Goal: Information Seeking & Learning: Learn about a topic

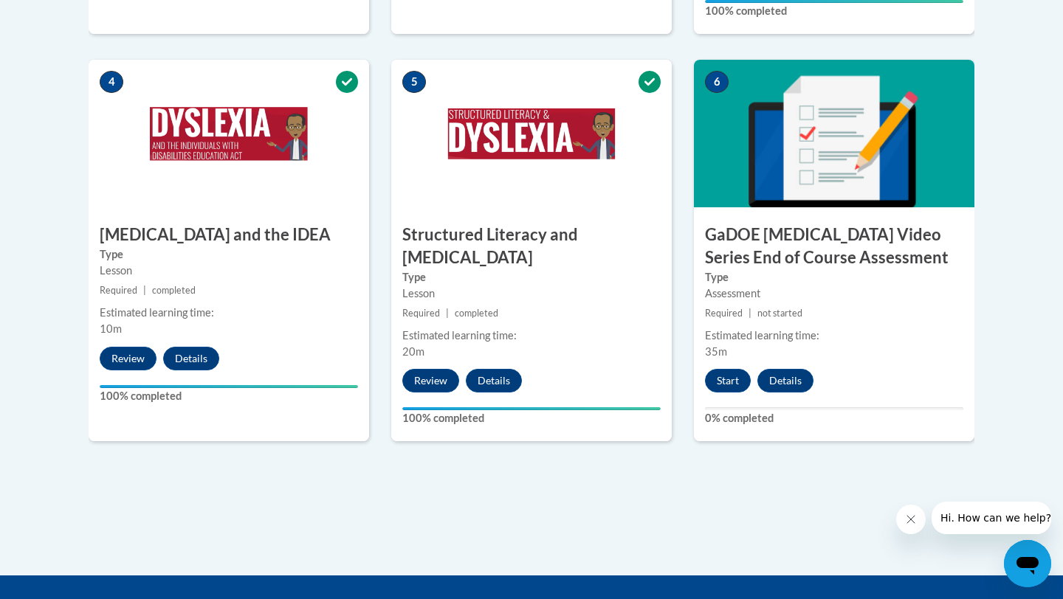
scroll to position [866, 0]
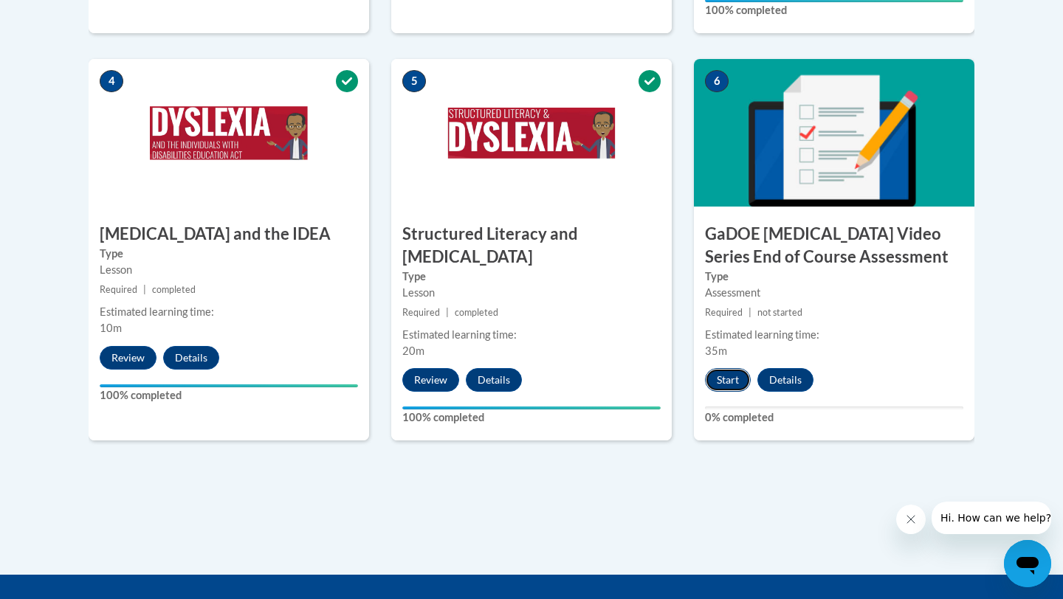
click at [728, 368] on button "Start" at bounding box center [728, 380] width 46 height 24
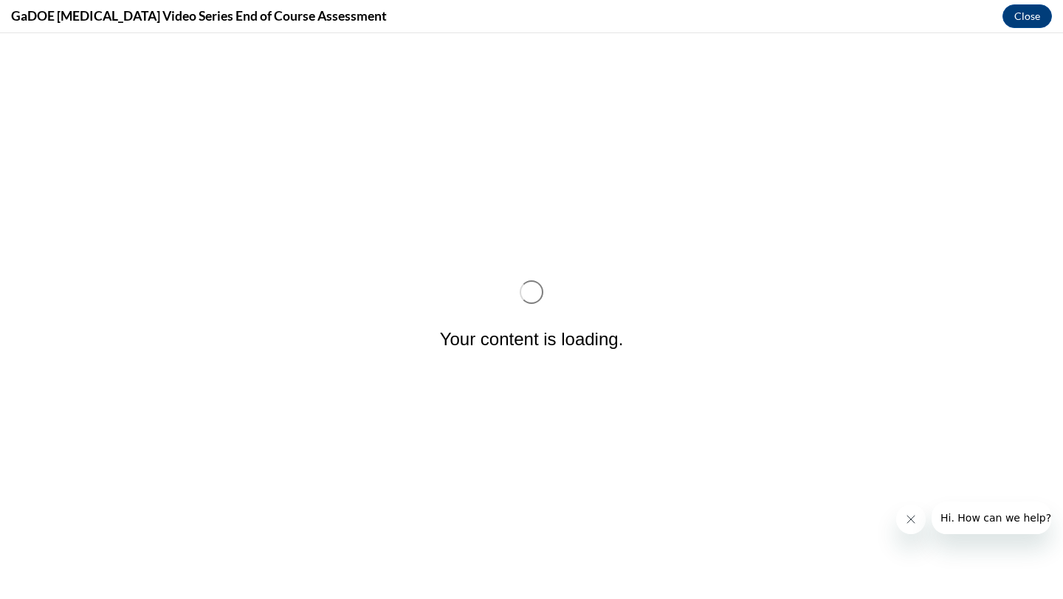
scroll to position [0, 0]
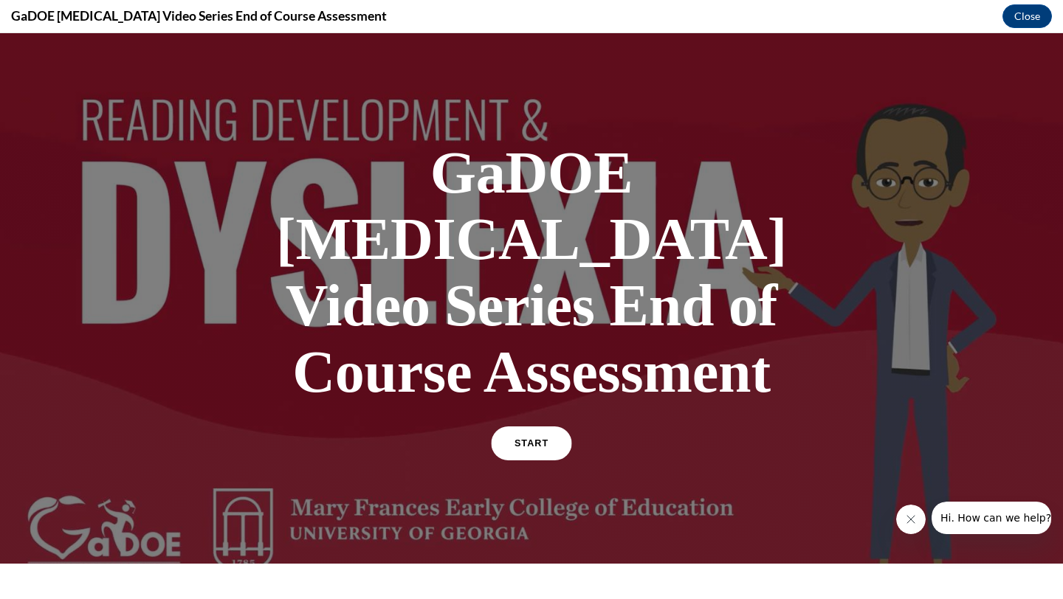
click at [549, 426] on link "START" at bounding box center [531, 443] width 80 height 34
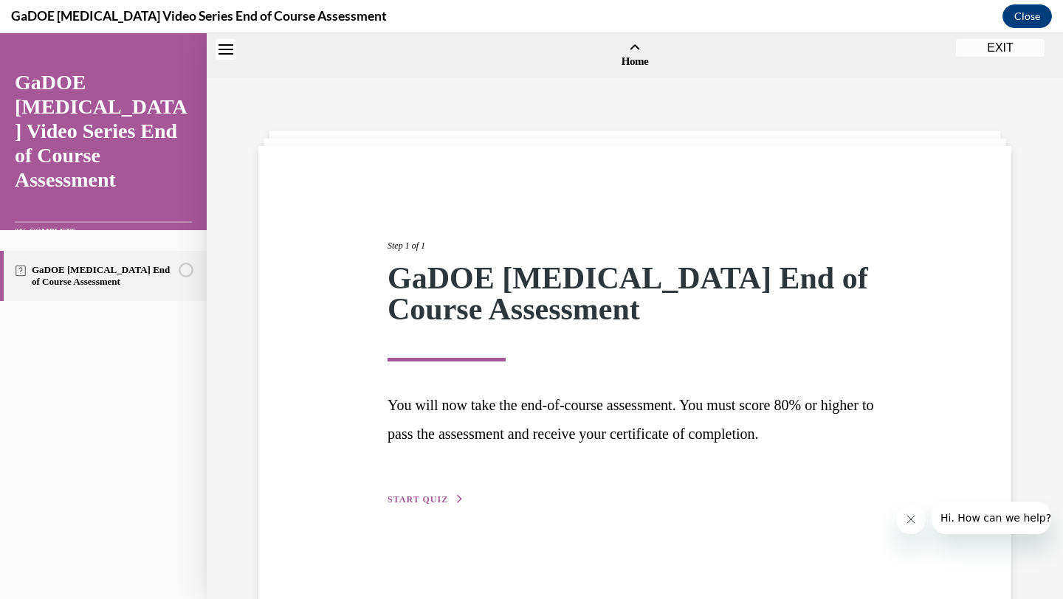
scroll to position [46, 0]
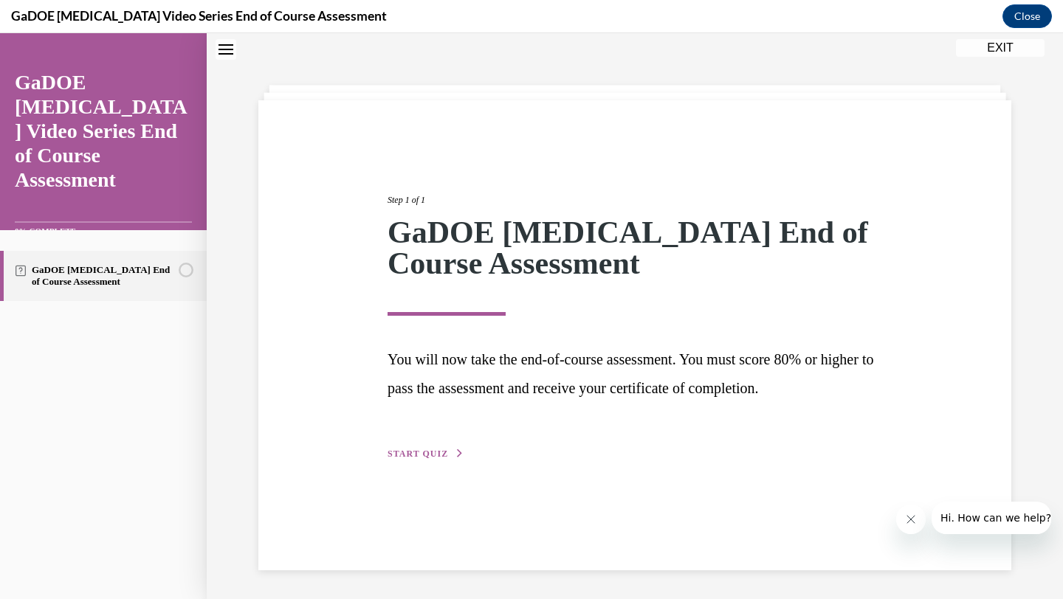
click at [449, 450] on button "START QUIZ" at bounding box center [425, 453] width 77 height 13
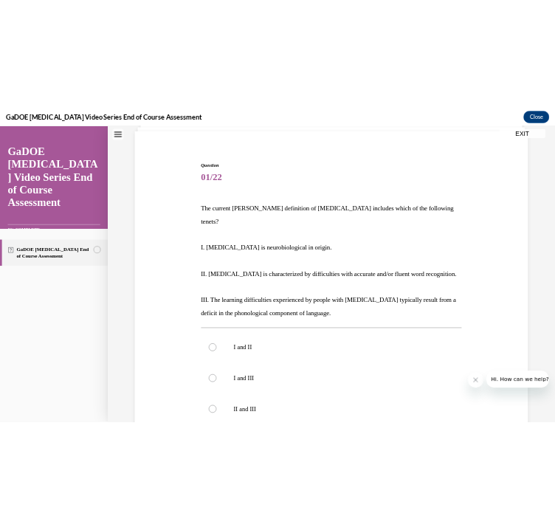
scroll to position [120, 0]
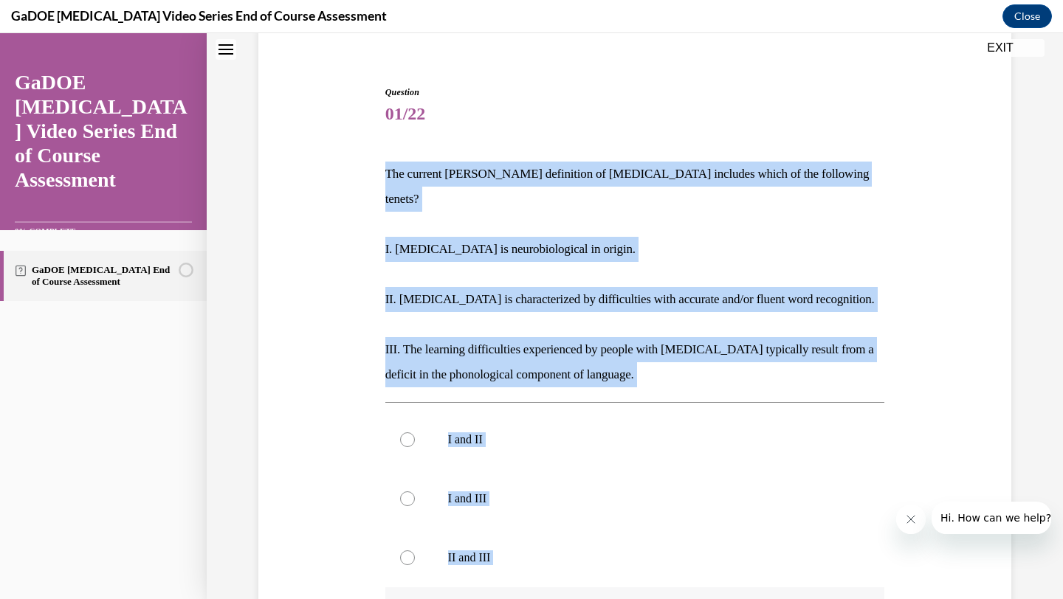
drag, startPoint x: 384, startPoint y: 176, endPoint x: 520, endPoint y: 588, distance: 434.5
click at [520, 588] on div "Question 01/22 The current IDA definition of dyslexia includes which of the fol…" at bounding box center [634, 446] width 507 height 766
copy div "The current IDA definition of dyslexia includes which of the following tenets? …"
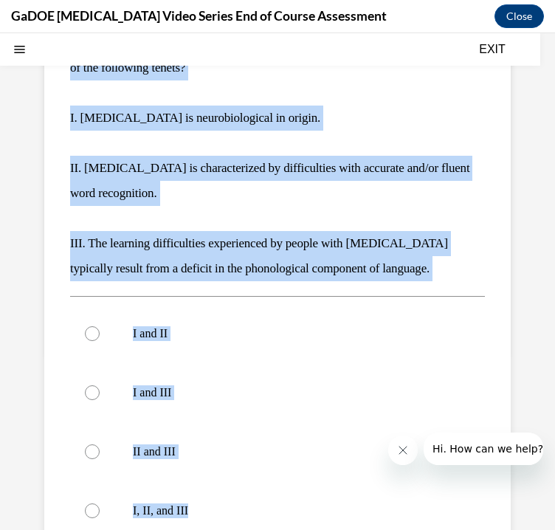
scroll to position [261, 0]
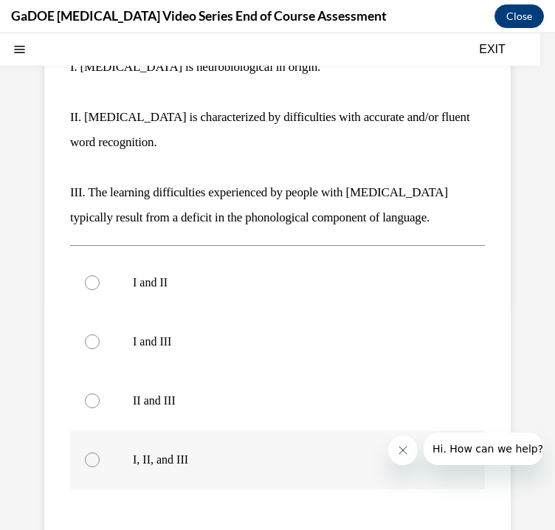
click at [176, 452] on p "I, II, and III" at bounding box center [290, 459] width 315 height 15
click at [100, 452] on input "I, II, and III" at bounding box center [92, 459] width 15 height 15
radio input "true"
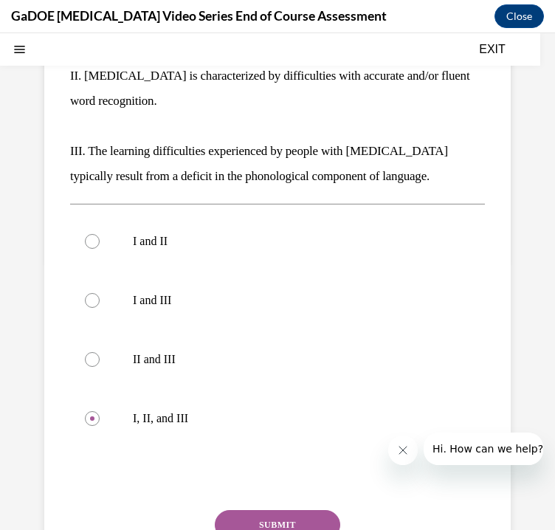
scroll to position [415, 0]
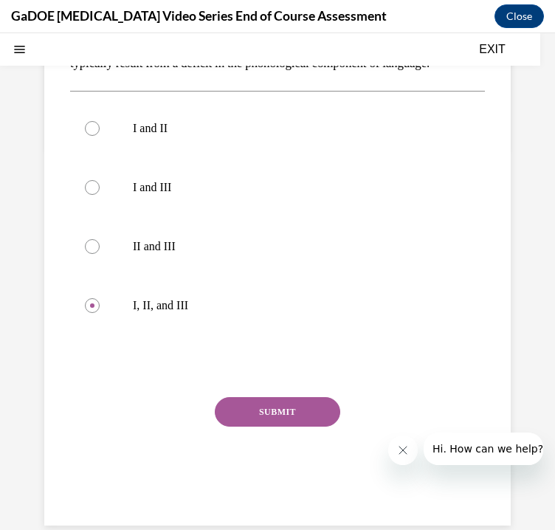
click at [304, 397] on button "SUBMIT" at bounding box center [277, 412] width 125 height 30
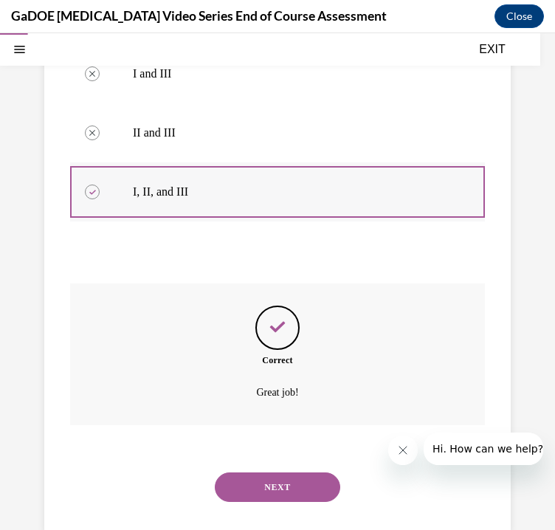
scroll to position [531, 0]
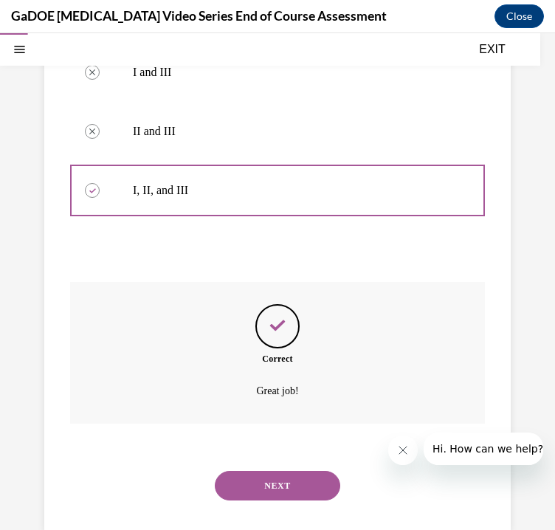
click at [266, 471] on button "NEXT" at bounding box center [277, 486] width 125 height 30
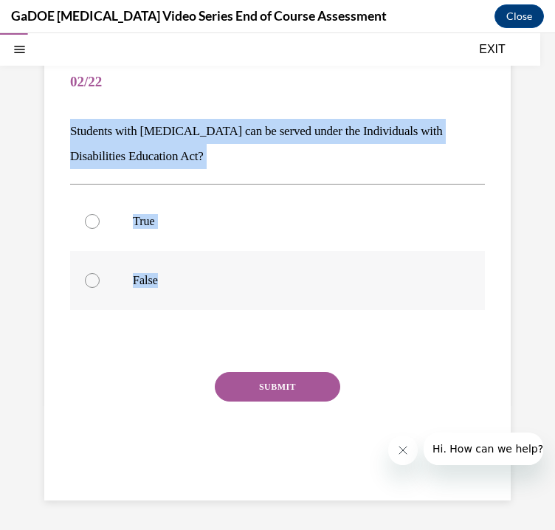
drag, startPoint x: 71, startPoint y: 131, endPoint x: 195, endPoint y: 279, distance: 192.7
click at [195, 279] on div "Question 02/22 Students with dyslexia can be served under the Individuals with …" at bounding box center [277, 273] width 415 height 439
copy div "Students with dyslexia can be served under the Individuals with Disabilities Ed…"
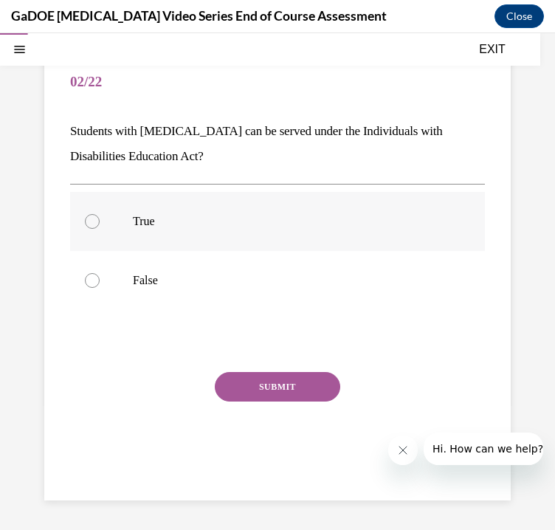
click at [144, 224] on p "True" at bounding box center [290, 221] width 315 height 15
click at [100, 224] on input "True" at bounding box center [92, 221] width 15 height 15
radio input "true"
click at [282, 394] on button "SUBMIT" at bounding box center [277, 387] width 125 height 30
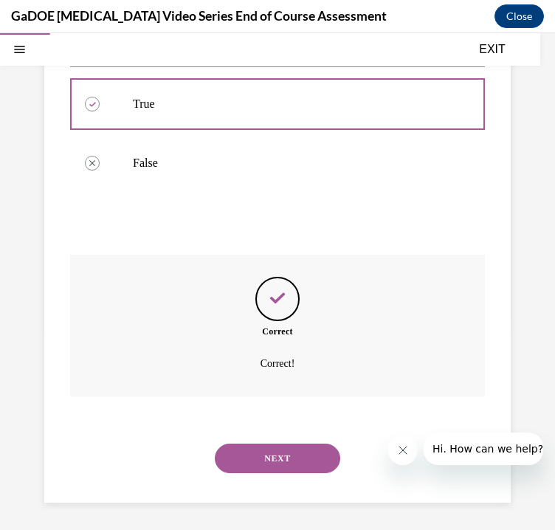
scroll to position [241, 0]
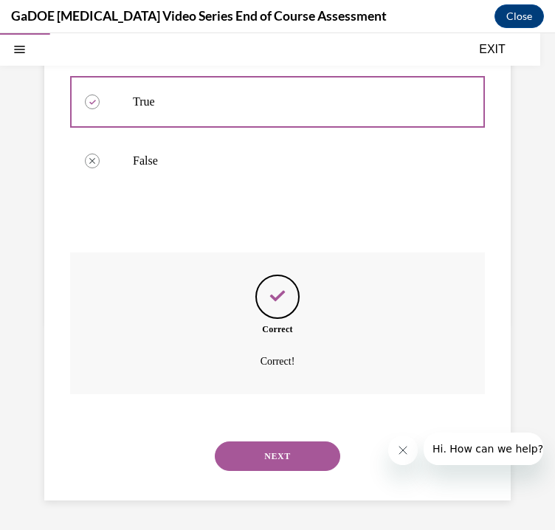
click at [294, 462] on button "NEXT" at bounding box center [277, 456] width 125 height 30
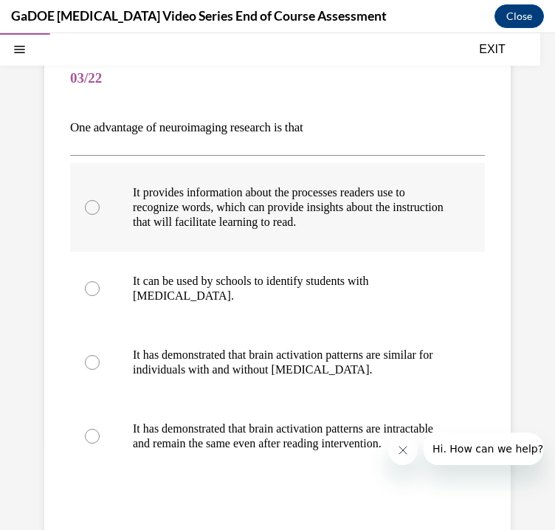
scroll to position [126, 0]
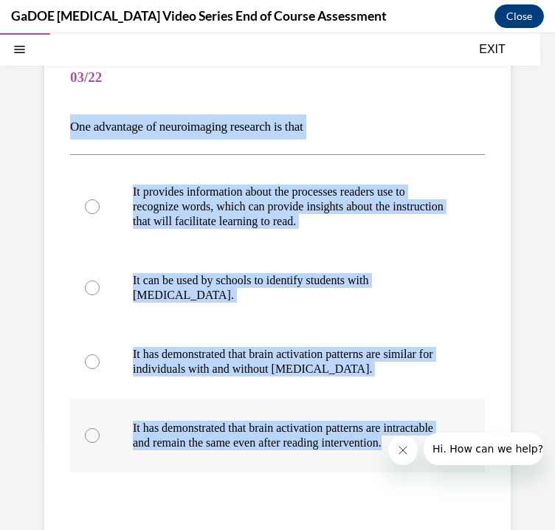
drag, startPoint x: 64, startPoint y: 131, endPoint x: 302, endPoint y: 444, distance: 393.4
click at [302, 444] on div "Question 03/22 One advantage of neuroimaging research is that It provides infor…" at bounding box center [277, 341] width 466 height 643
copy div "One advantage of neuroimaging research is that It provides information about th…"
click at [235, 198] on p "It provides information about the processes readers use to recognize words, whi…" at bounding box center [290, 206] width 315 height 44
click at [100, 199] on input "It provides information about the processes readers use to recognize words, whi…" at bounding box center [92, 206] width 15 height 15
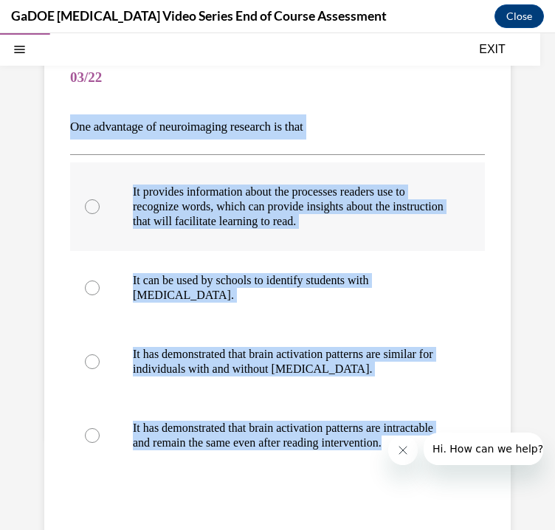
radio input "true"
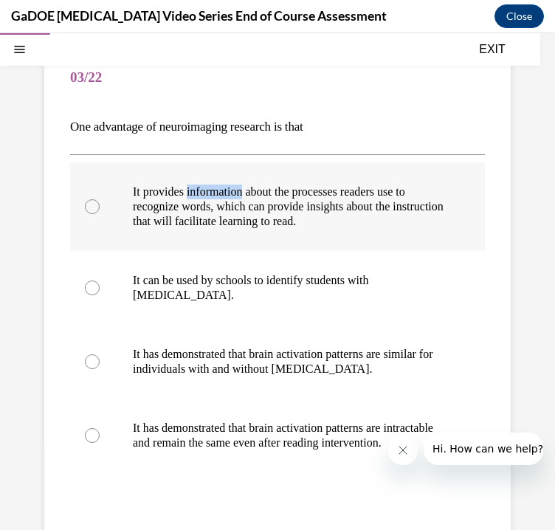
click at [235, 198] on p "It provides information about the processes readers use to recognize words, whi…" at bounding box center [290, 206] width 315 height 44
click at [100, 199] on input "It provides information about the processes readers use to recognize words, whi…" at bounding box center [92, 206] width 15 height 15
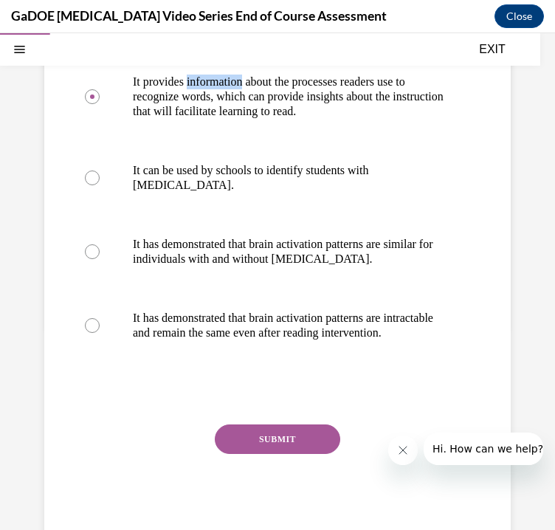
click at [311, 441] on button "SUBMIT" at bounding box center [277, 439] width 125 height 30
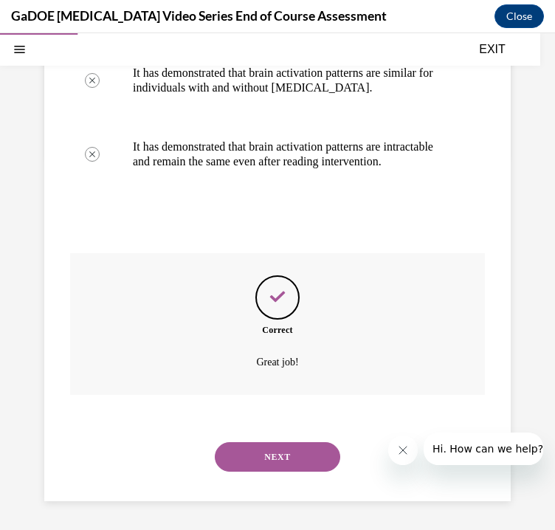
scroll to position [408, 0]
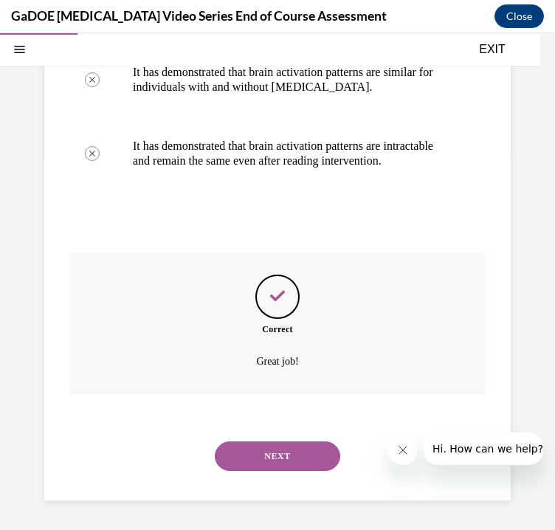
click at [308, 455] on button "NEXT" at bounding box center [277, 456] width 125 height 30
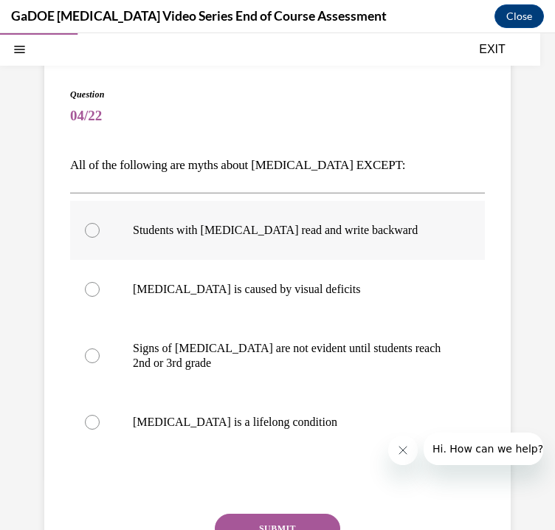
scroll to position [91, 0]
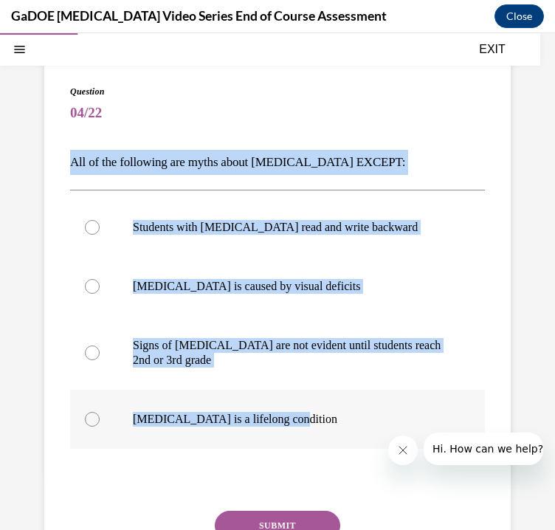
drag, startPoint x: 68, startPoint y: 167, endPoint x: 320, endPoint y: 424, distance: 360.0
click at [320, 424] on div "Question 04/22 All of the following are myths about dyslexia EXCEPT: Students w…" at bounding box center [277, 347] width 466 height 584
copy div "All of the following are myths about dyslexia EXCEPT: Students with dyslexia re…"
click at [233, 415] on p "Dyslexia is a lifelong condition" at bounding box center [290, 419] width 315 height 15
click at [100, 415] on input "Dyslexia is a lifelong condition" at bounding box center [92, 419] width 15 height 15
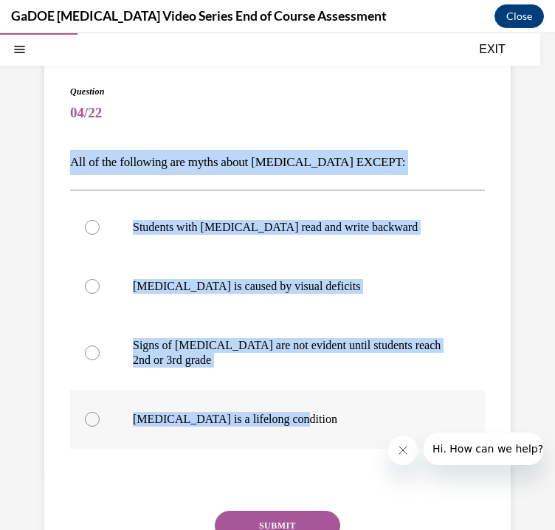
radio input "true"
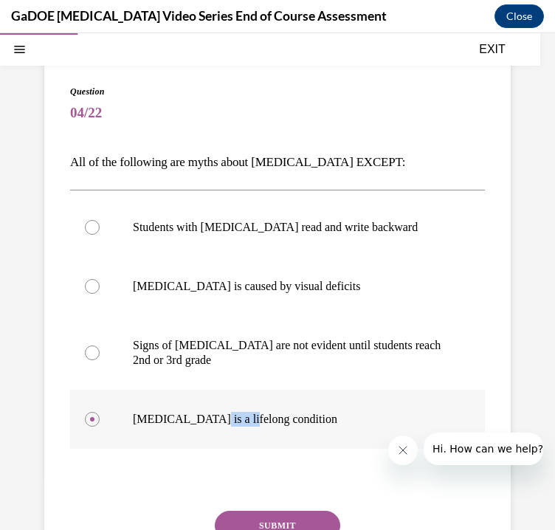
click at [233, 416] on p "Dyslexia is a lifelong condition" at bounding box center [290, 419] width 315 height 15
click at [100, 416] on input "Dyslexia is a lifelong condition" at bounding box center [92, 419] width 15 height 15
click at [275, 525] on button "SUBMIT" at bounding box center [277, 526] width 125 height 30
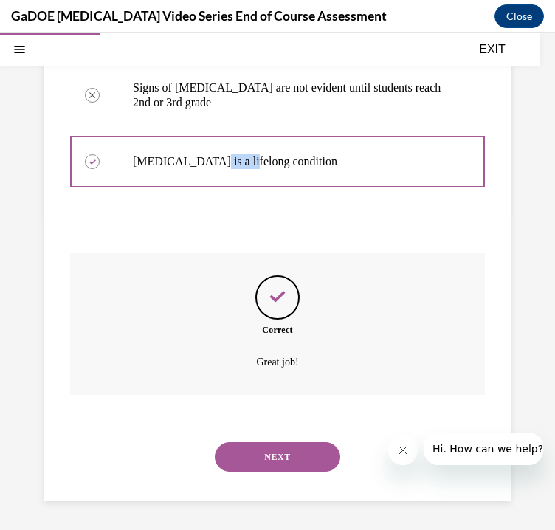
scroll to position [349, 0]
click at [286, 459] on button "NEXT" at bounding box center [277, 456] width 125 height 30
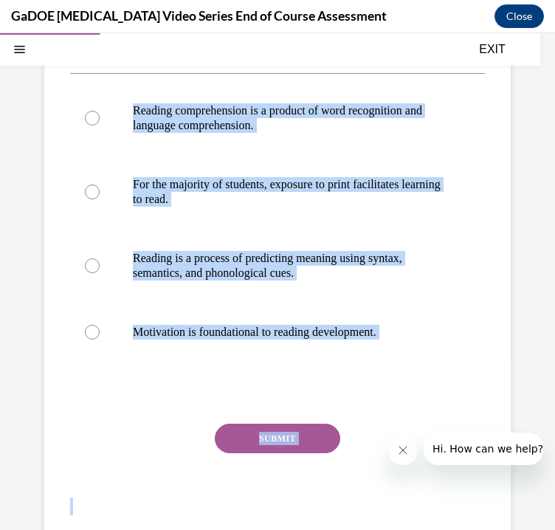
scroll to position [259, 0]
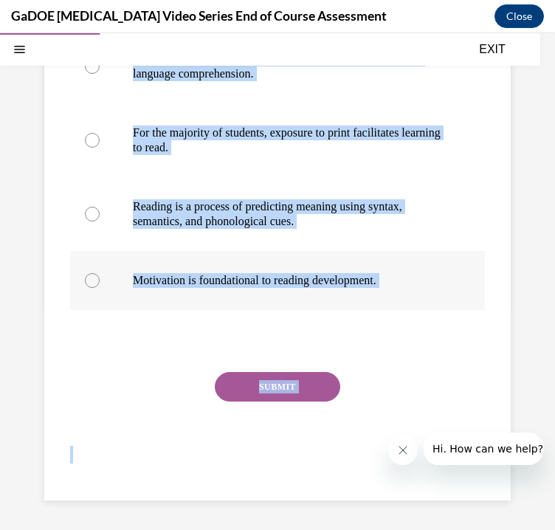
drag, startPoint x: 72, startPoint y: 253, endPoint x: 436, endPoint y: 274, distance: 365.1
click at [436, 274] on div "Question 05/22 The Simple View of Reading holds that: Reading comprehension is …" at bounding box center [277, 205] width 415 height 576
copy div "The Simple View of Reading holds that: Reading comprehension is a product of wo…"
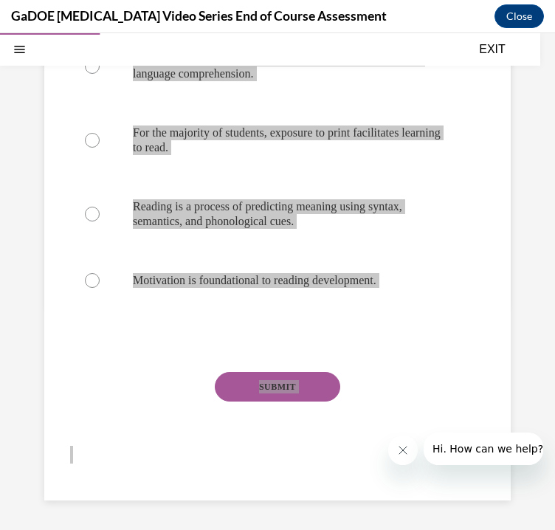
scroll to position [195, 0]
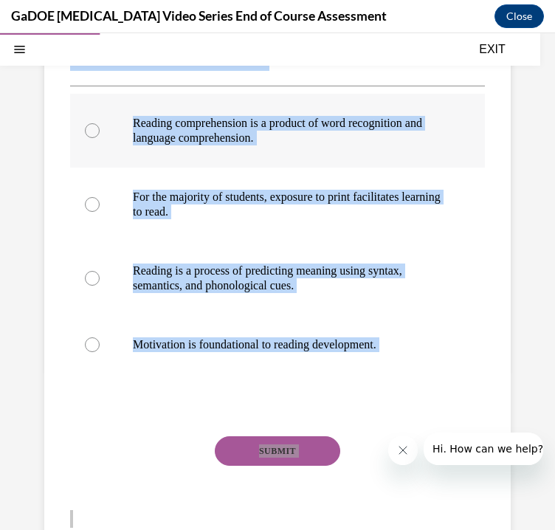
click at [255, 135] on p "Reading comprehension is a product of word recognition and language comprehensi…" at bounding box center [290, 131] width 315 height 30
click at [100, 135] on input "Reading comprehension is a product of word recognition and language comprehensi…" at bounding box center [92, 130] width 15 height 15
radio input "true"
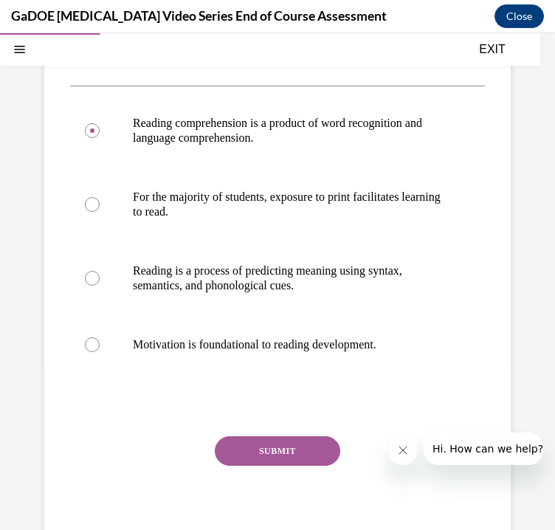
click at [263, 457] on button "SUBMIT" at bounding box center [277, 451] width 125 height 30
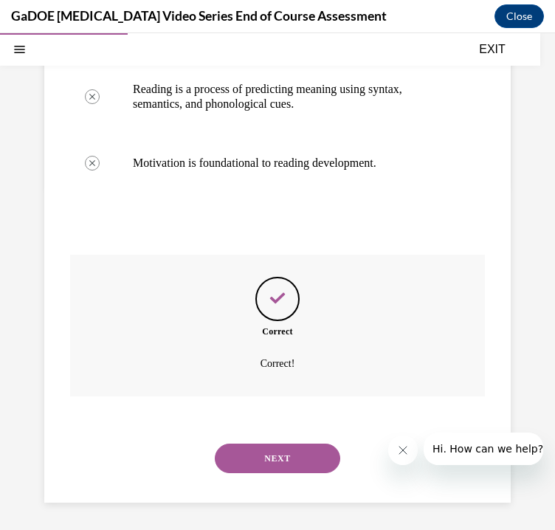
scroll to position [379, 0]
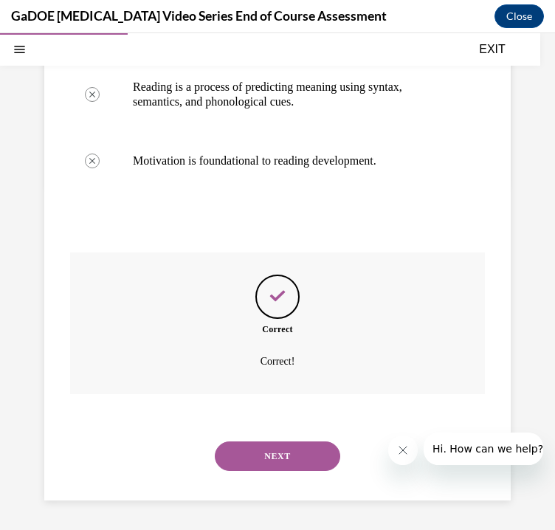
click at [279, 456] on button "NEXT" at bounding box center [277, 456] width 125 height 30
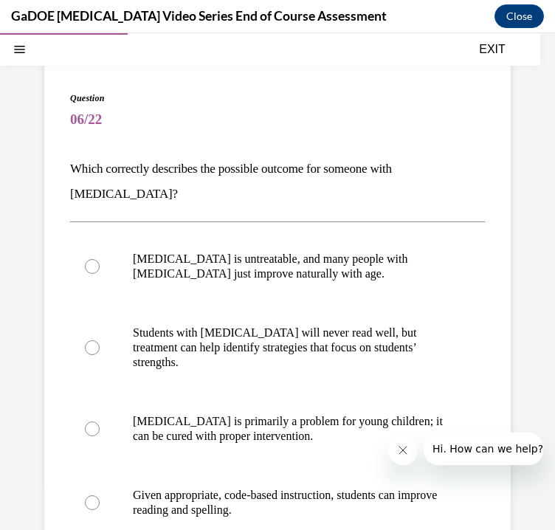
scroll to position [90, 0]
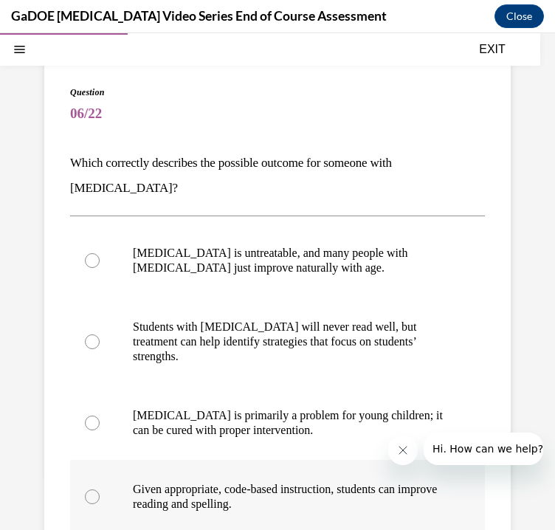
drag, startPoint x: 63, startPoint y: 165, endPoint x: 303, endPoint y: 486, distance: 400.8
click at [303, 486] on div "Question 06/22 Which correctly describes the possible outcome for someone with …" at bounding box center [277, 390] width 466 height 668
copy div "Which correctly describes the possible outcome for someone with dyslexia? Dysle…"
click at [220, 482] on p "Given appropriate, code-based instruction, students can improve reading and spe…" at bounding box center [290, 497] width 315 height 30
click at [100, 489] on input "Given appropriate, code-based instruction, students can improve reading and spe…" at bounding box center [92, 496] width 15 height 15
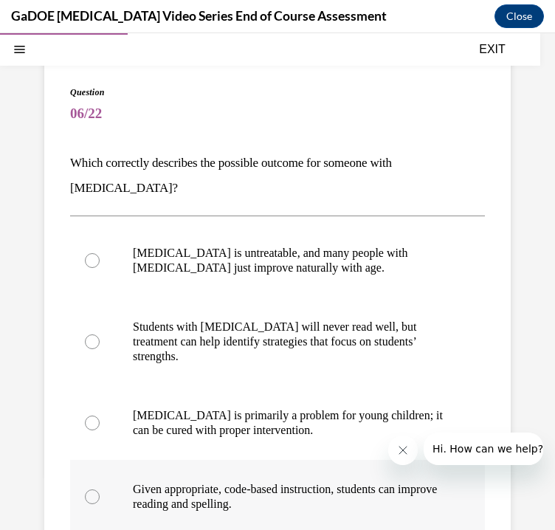
radio input "true"
click at [220, 482] on p "Given appropriate, code-based instruction, students can improve reading and spe…" at bounding box center [290, 497] width 315 height 30
click at [100, 489] on input "Given appropriate, code-based instruction, students can improve reading and spe…" at bounding box center [92, 496] width 15 height 15
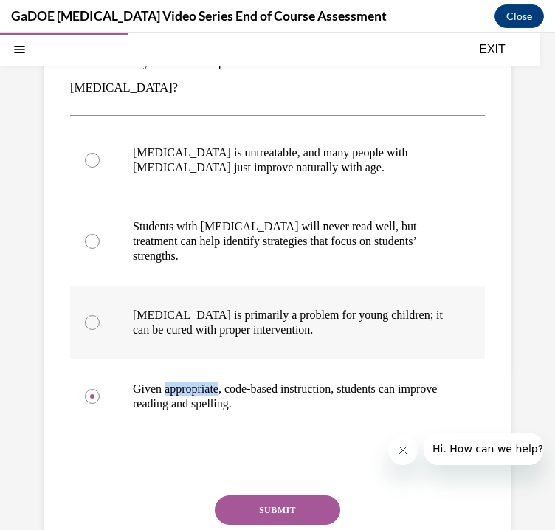
scroll to position [289, 0]
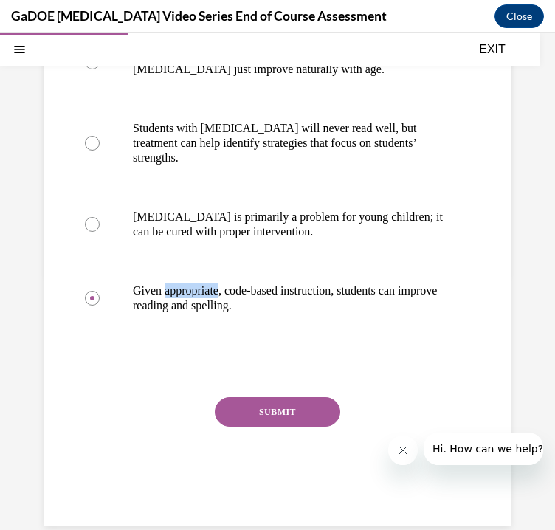
click at [277, 397] on button "SUBMIT" at bounding box center [277, 412] width 125 height 30
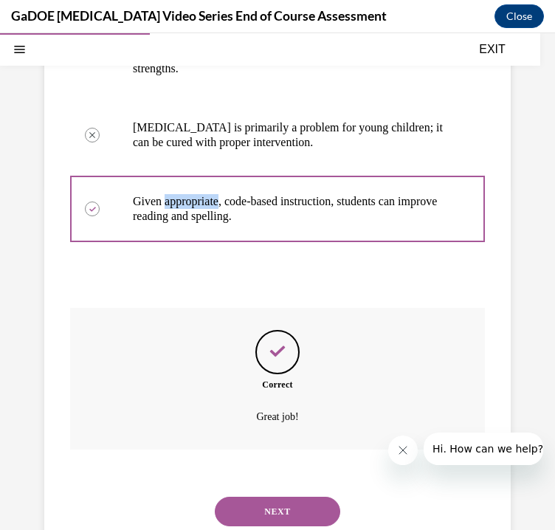
scroll to position [408, 0]
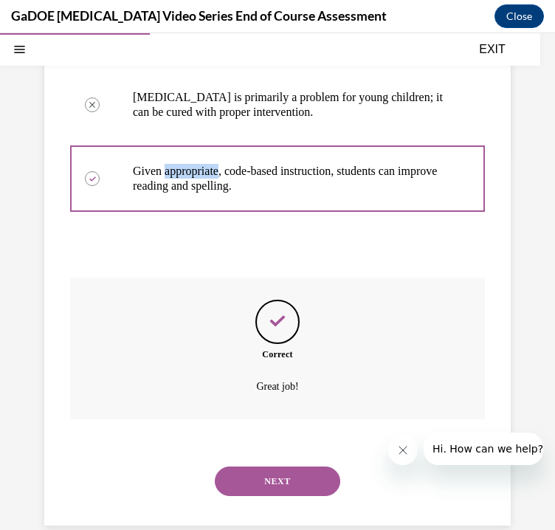
click at [277, 466] on button "NEXT" at bounding box center [277, 481] width 125 height 30
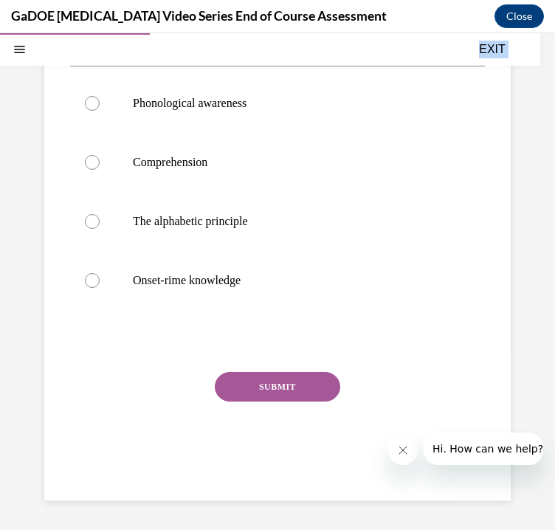
scroll to position [240, 0]
drag, startPoint x: 53, startPoint y: 258, endPoint x: 294, endPoint y: 317, distance: 248.4
click at [294, 317] on div "Question 07/22 The understanding that words are composed of letters that repres…" at bounding box center [277, 215] width 466 height 569
copy div "The understanding that words are composed of letters that represent sounds is c…"
click at [193, 223] on p "The alphabetic principle" at bounding box center [290, 221] width 315 height 15
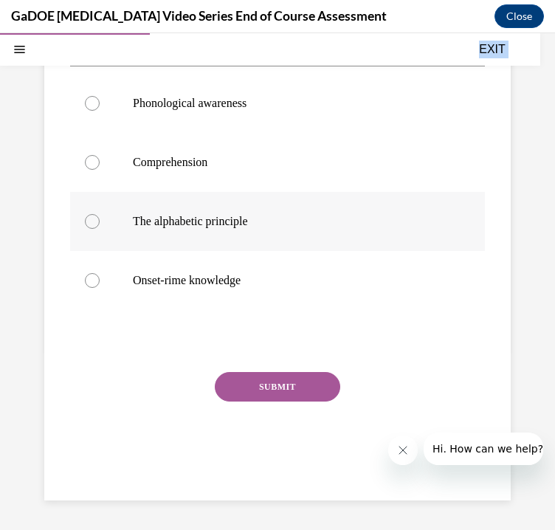
click at [100, 223] on input "The alphabetic principle" at bounding box center [92, 221] width 15 height 15
radio input "true"
click at [193, 223] on p "The alphabetic principle" at bounding box center [290, 221] width 315 height 15
click at [100, 223] on input "The alphabetic principle" at bounding box center [92, 221] width 15 height 15
click at [273, 392] on button "SUBMIT" at bounding box center [277, 387] width 125 height 30
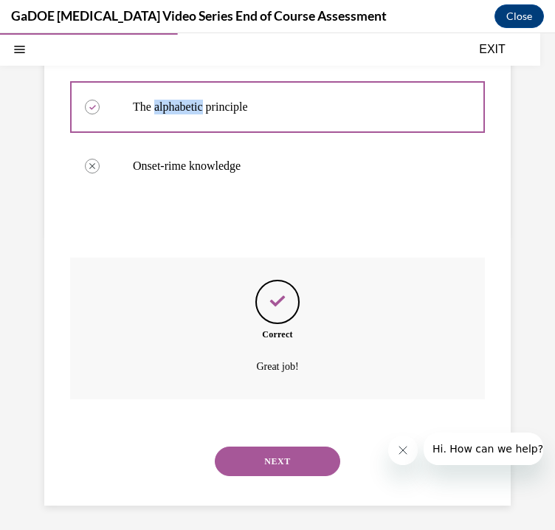
scroll to position [359, 0]
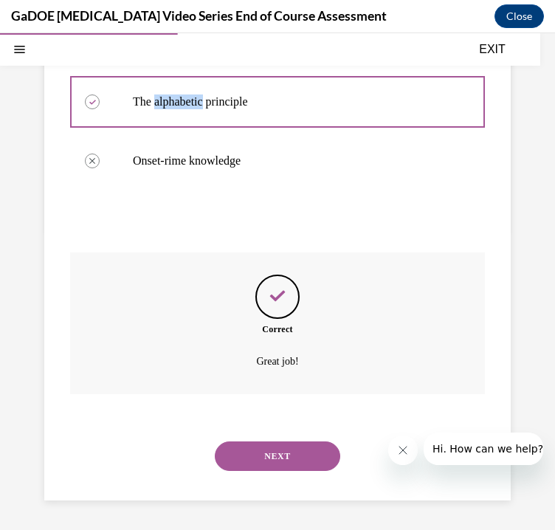
click at [282, 452] on button "NEXT" at bounding box center [277, 456] width 125 height 30
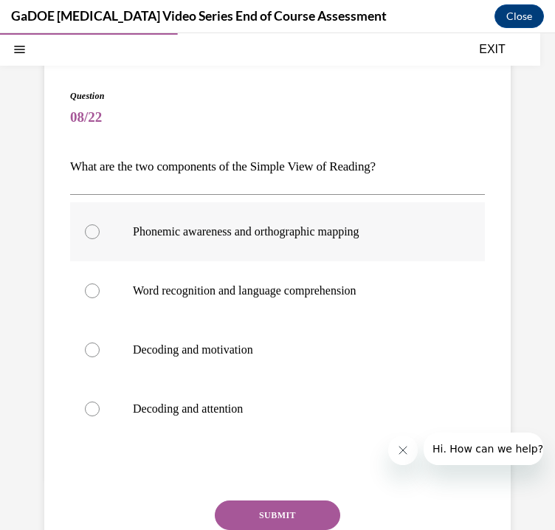
scroll to position [91, 0]
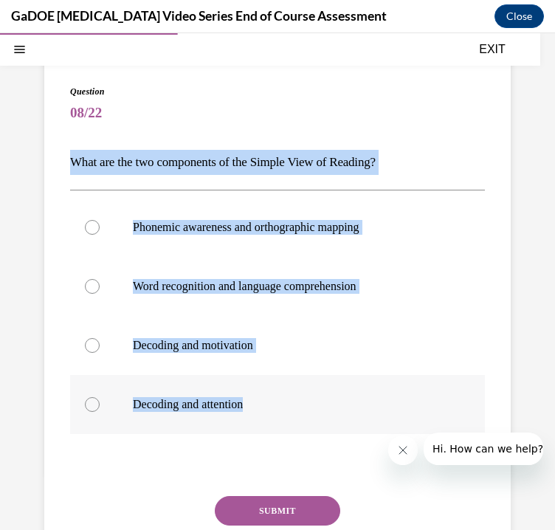
drag, startPoint x: 65, startPoint y: 173, endPoint x: 271, endPoint y: 409, distance: 312.7
click at [271, 409] on div "Question 08/22 What are the two components of the Simple View of Reading? Phone…" at bounding box center [277, 339] width 466 height 569
copy div "What are the two components of the Simple View of Reading? Phonemic awareness a…"
click at [245, 288] on p "Word recognition and language comprehension" at bounding box center [290, 286] width 315 height 15
click at [100, 288] on input "Word recognition and language comprehension" at bounding box center [92, 286] width 15 height 15
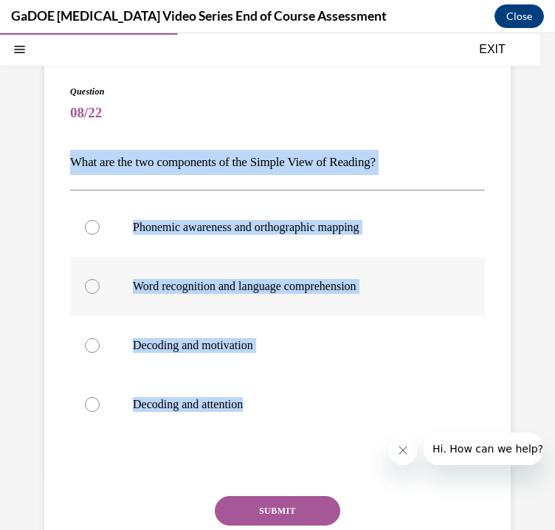
radio input "true"
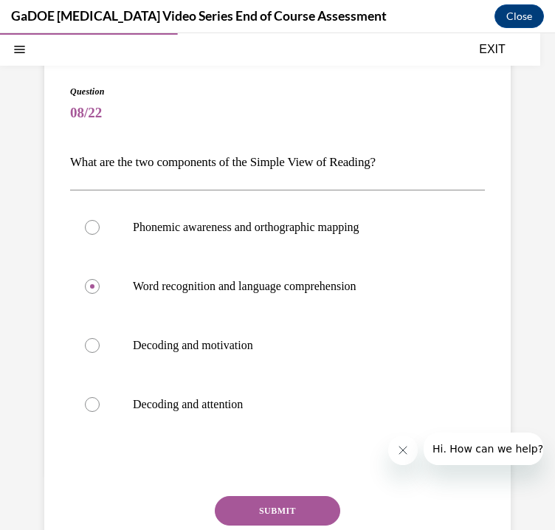
click at [291, 511] on button "SUBMIT" at bounding box center [277, 511] width 125 height 30
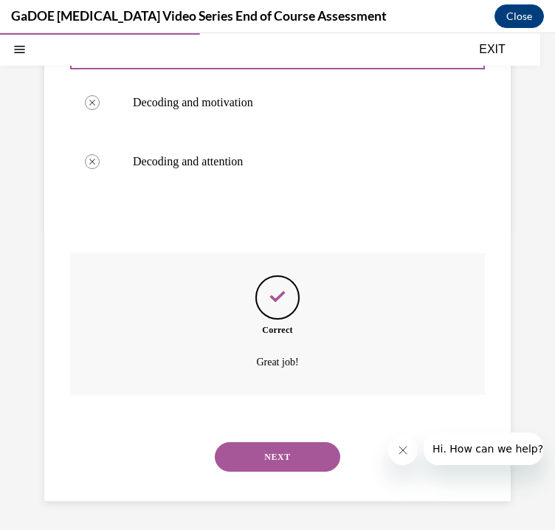
scroll to position [334, 0]
click at [290, 465] on button "NEXT" at bounding box center [277, 456] width 125 height 30
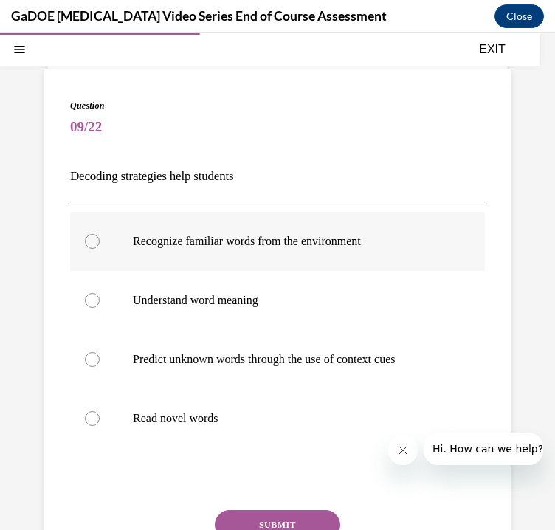
scroll to position [93, 0]
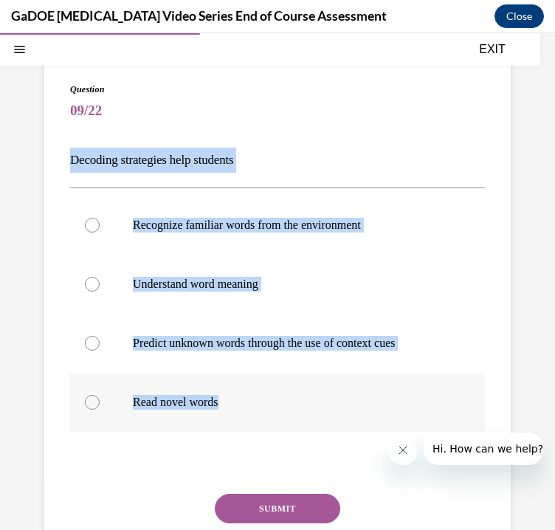
drag, startPoint x: 61, startPoint y: 167, endPoint x: 256, endPoint y: 412, distance: 313.0
click at [256, 412] on div "Question 09/22 Decoding strategies help students Recognize familiar words from …" at bounding box center [277, 337] width 466 height 569
copy div "Decoding strategies help students Recognize familiar words from the environment…"
click at [205, 404] on p "Read novel words" at bounding box center [290, 402] width 315 height 15
click at [100, 404] on input "Read novel words" at bounding box center [92, 402] width 15 height 15
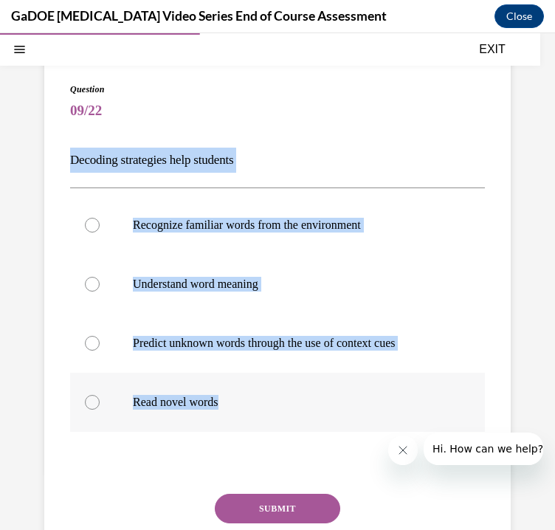
radio input "true"
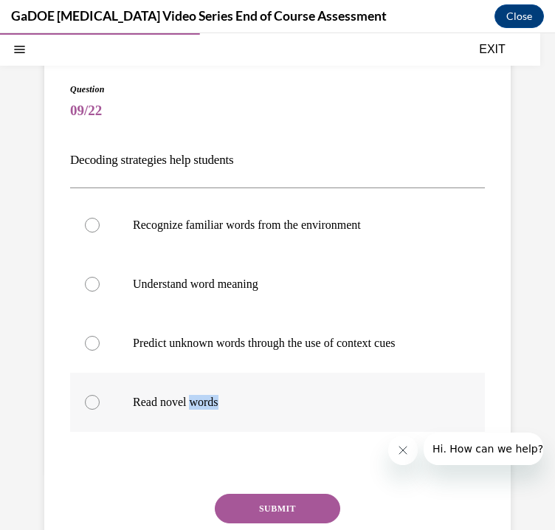
click at [205, 404] on p "Read novel words" at bounding box center [290, 402] width 315 height 15
click at [100, 404] on input "Read novel words" at bounding box center [92, 402] width 15 height 15
click at [272, 508] on button "SUBMIT" at bounding box center [277, 509] width 125 height 30
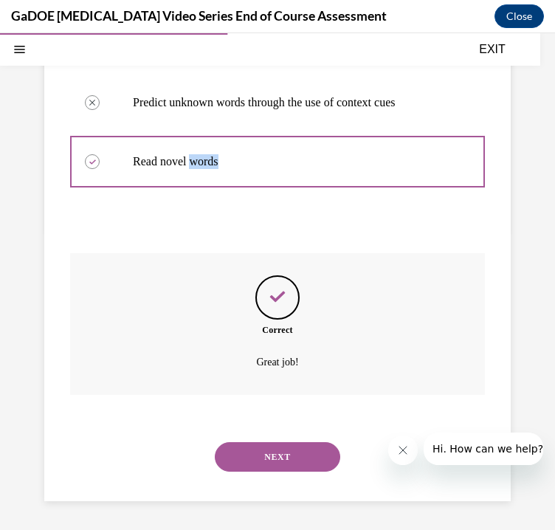
scroll to position [334, 0]
click at [288, 446] on button "NEXT" at bounding box center [277, 456] width 125 height 30
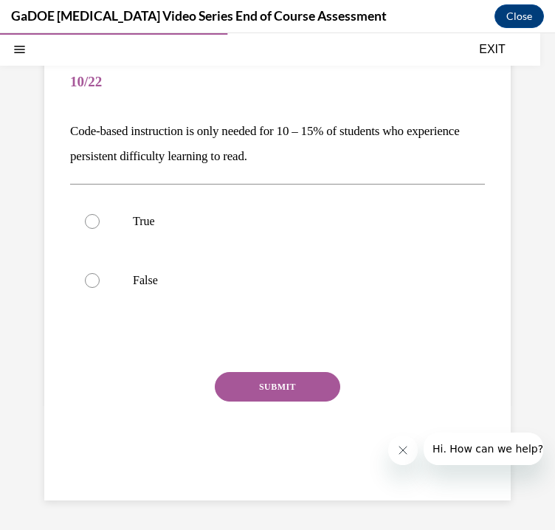
scroll to position [122, 0]
click at [214, 221] on p "True" at bounding box center [290, 221] width 315 height 15
click at [100, 221] on input "True" at bounding box center [92, 221] width 15 height 15
radio input "true"
click at [288, 381] on button "SUBMIT" at bounding box center [277, 387] width 125 height 30
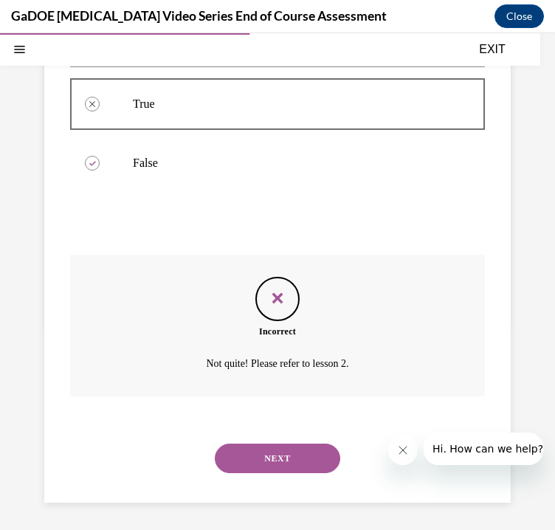
scroll to position [241, 0]
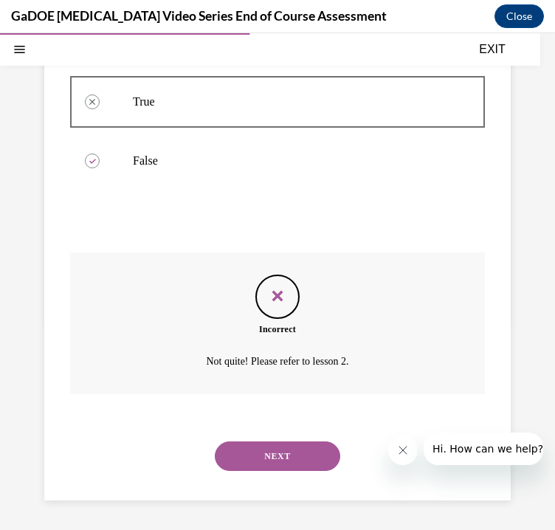
click at [282, 463] on button "NEXT" at bounding box center [277, 456] width 125 height 30
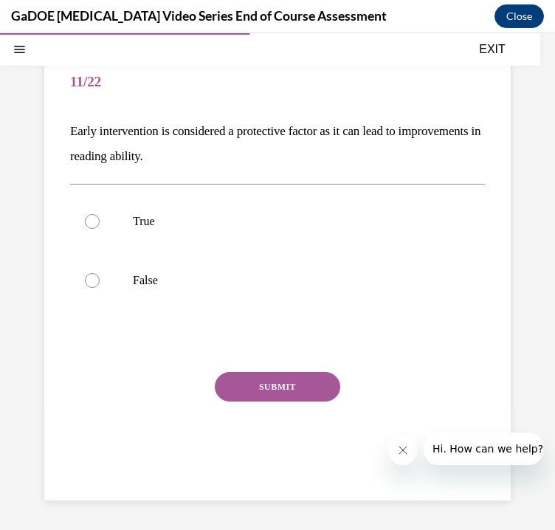
scroll to position [122, 0]
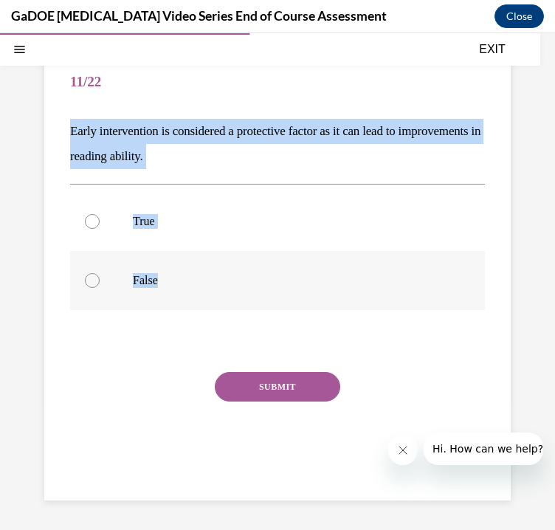
drag, startPoint x: 58, startPoint y: 138, endPoint x: 167, endPoint y: 281, distance: 180.0
click at [167, 281] on div "Question 11/22 Early intervention is considered a protective factor as it can l…" at bounding box center [277, 262] width 466 height 476
copy div "Early intervention is considered a protective factor as it can lead to improvem…"
click at [164, 226] on p "True" at bounding box center [290, 221] width 315 height 15
click at [100, 226] on input "True" at bounding box center [92, 221] width 15 height 15
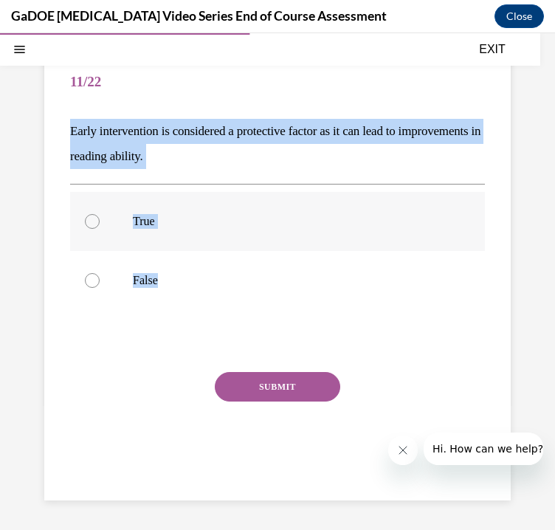
radio input "true"
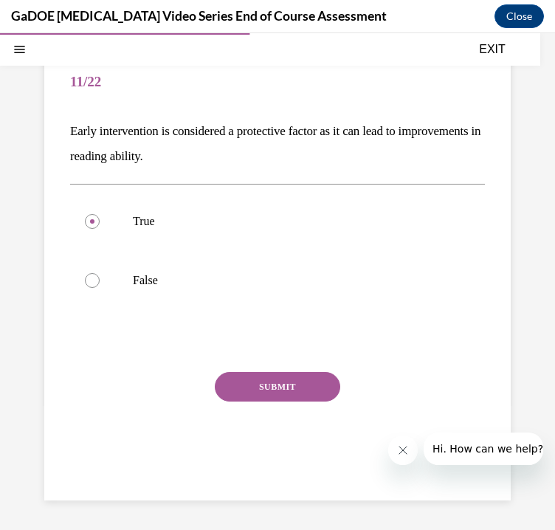
click at [258, 383] on button "SUBMIT" at bounding box center [277, 387] width 125 height 30
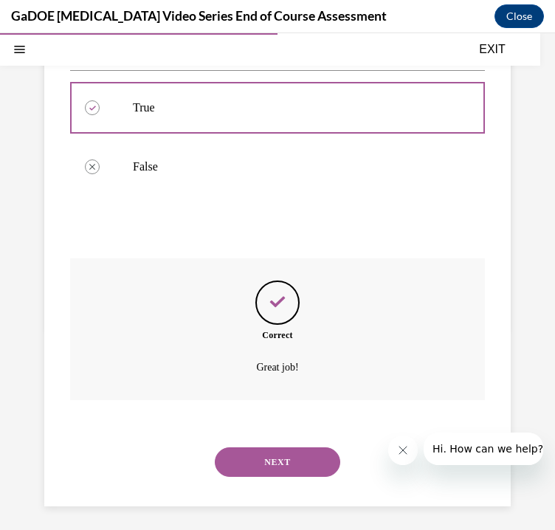
scroll to position [241, 0]
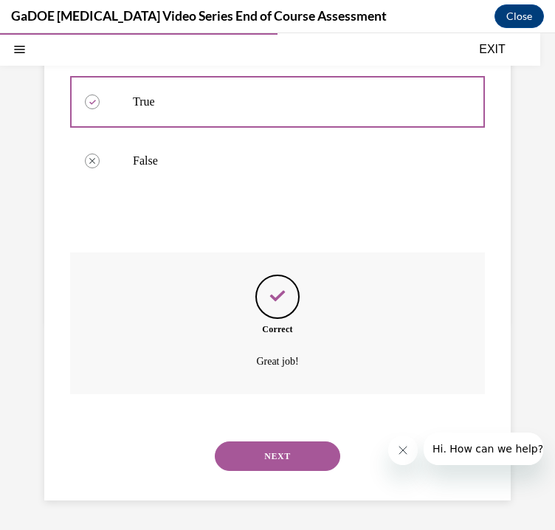
click at [274, 456] on button "NEXT" at bounding box center [277, 456] width 125 height 30
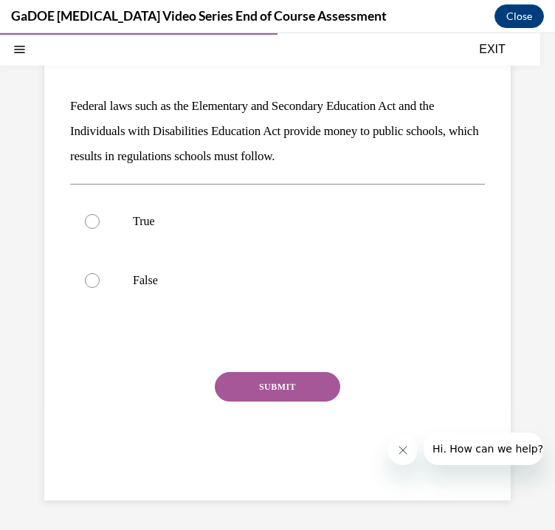
scroll to position [134, 0]
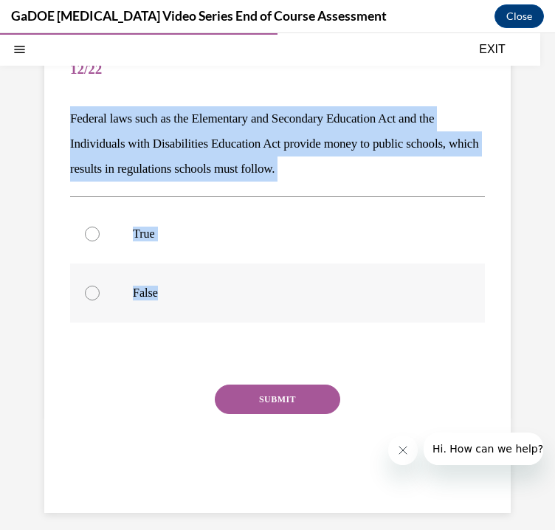
drag, startPoint x: 59, startPoint y: 119, endPoint x: 201, endPoint y: 308, distance: 236.1
click at [201, 308] on div "Question 12/22 Federal laws such as the Elementary and Secondary Education Act …" at bounding box center [277, 262] width 466 height 501
click at [153, 229] on p "True" at bounding box center [290, 234] width 315 height 15
click at [100, 229] on input "True" at bounding box center [92, 234] width 15 height 15
radio input "true"
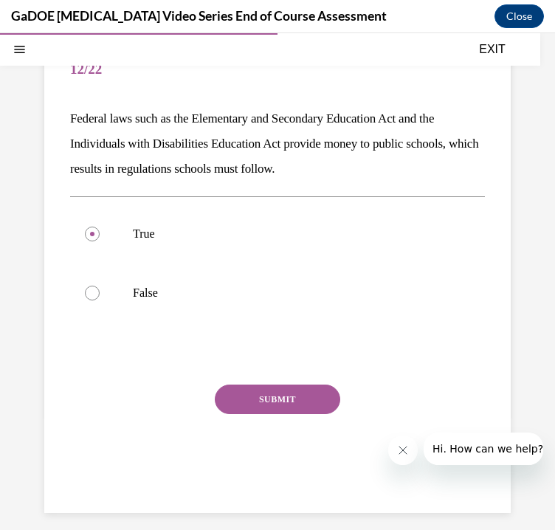
click at [258, 400] on button "SUBMIT" at bounding box center [277, 399] width 125 height 30
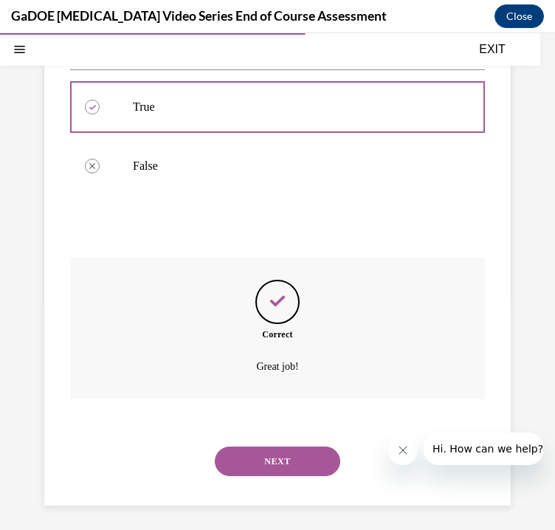
scroll to position [266, 0]
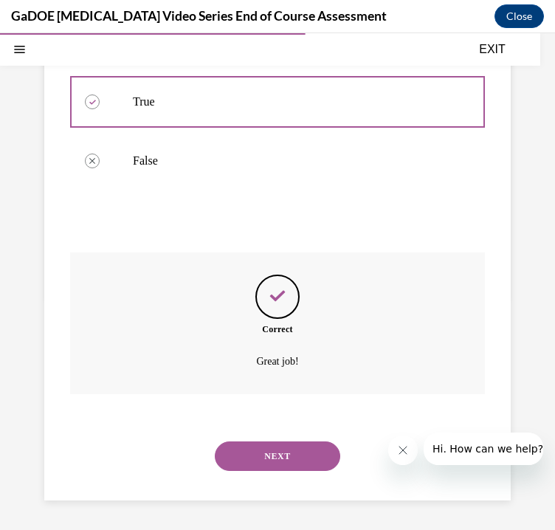
click at [271, 469] on button "NEXT" at bounding box center [277, 456] width 125 height 30
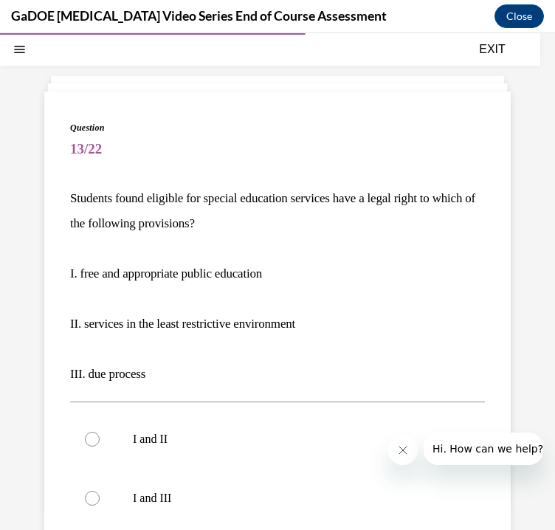
scroll to position [80, 0]
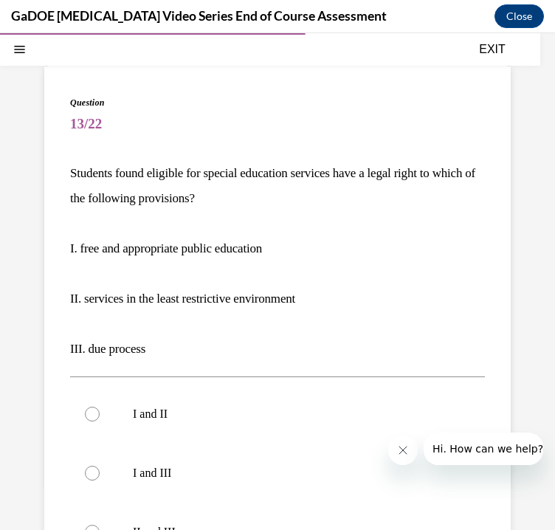
click at [63, 176] on div "Question 13/22 Students found eligible for special education services have a le…" at bounding box center [277, 438] width 466 height 745
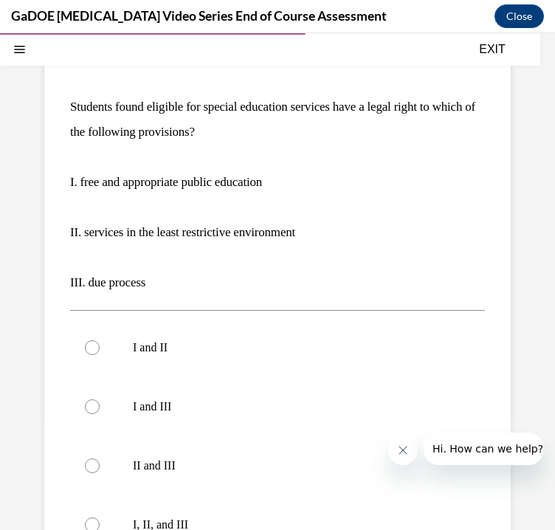
scroll to position [145, 0]
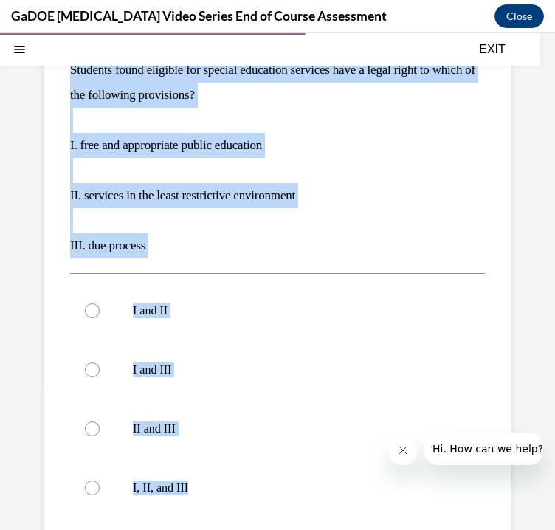
drag, startPoint x: 58, startPoint y: 116, endPoint x: 210, endPoint y: 525, distance: 436.4
click at [210, 525] on div "Question 13/22 Students found eligible for special education services have a le…" at bounding box center [277, 335] width 466 height 745
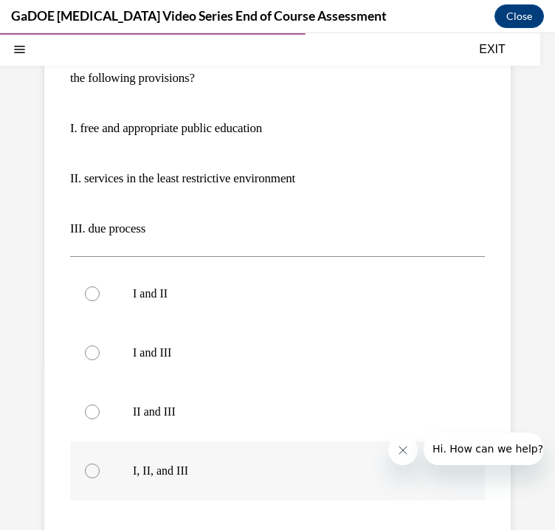
click at [226, 472] on p "I, II, and III" at bounding box center [290, 470] width 315 height 15
click at [100, 472] on input "I, II, and III" at bounding box center [92, 470] width 15 height 15
radio input "true"
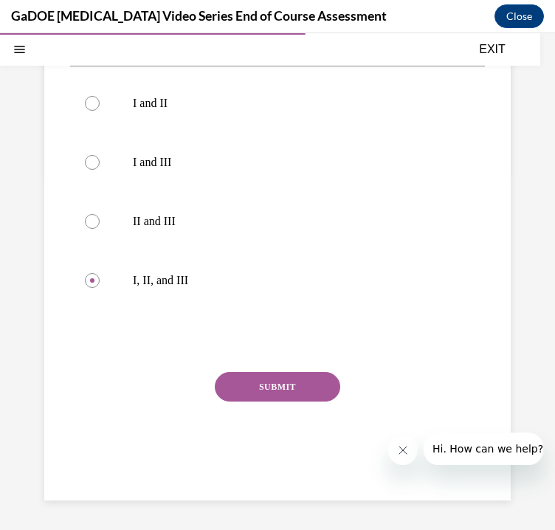
click at [321, 393] on button "SUBMIT" at bounding box center [277, 387] width 125 height 30
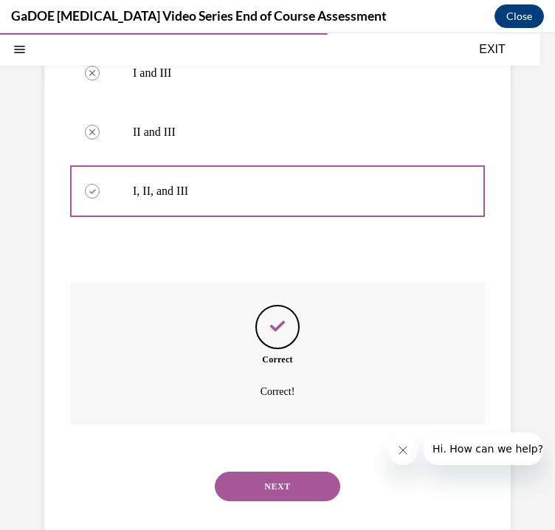
scroll to position [510, 0]
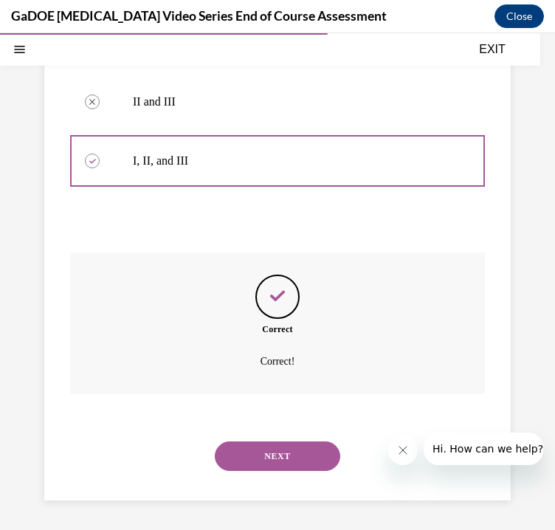
click at [311, 453] on button "NEXT" at bounding box center [277, 456] width 125 height 30
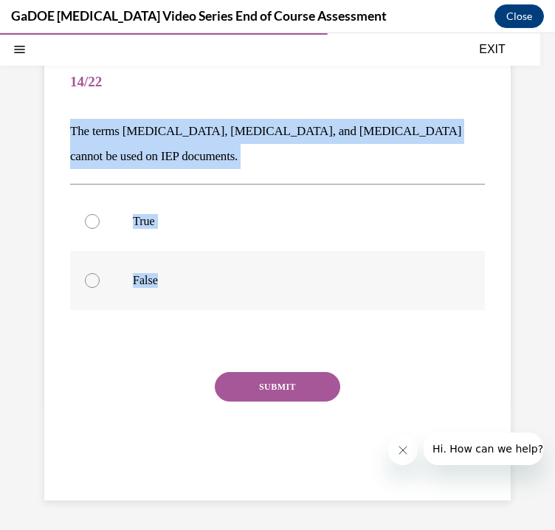
drag, startPoint x: 68, startPoint y: 139, endPoint x: 216, endPoint y: 278, distance: 203.6
click at [216, 278] on div "Question 14/22 The terms dyslexia, dyscalculia, and dysgraphia cannot be used o…" at bounding box center [277, 262] width 466 height 476
click at [221, 280] on p "False" at bounding box center [290, 280] width 315 height 15
click at [100, 280] on input "False" at bounding box center [92, 280] width 15 height 15
radio input "true"
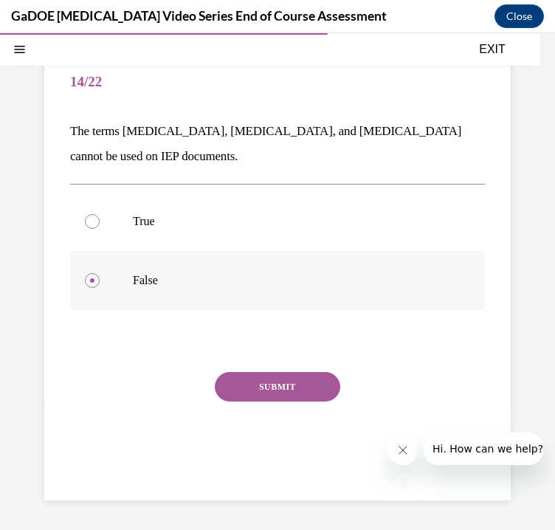
click at [221, 280] on p "False" at bounding box center [290, 280] width 315 height 15
click at [100, 280] on input "False" at bounding box center [92, 280] width 15 height 15
click at [291, 378] on button "SUBMIT" at bounding box center [277, 387] width 125 height 30
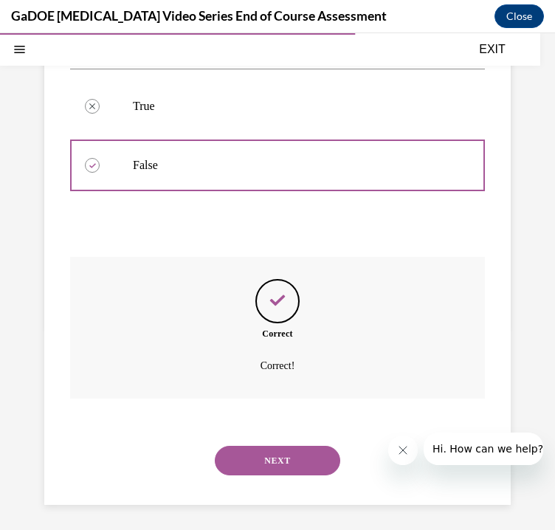
scroll to position [241, 0]
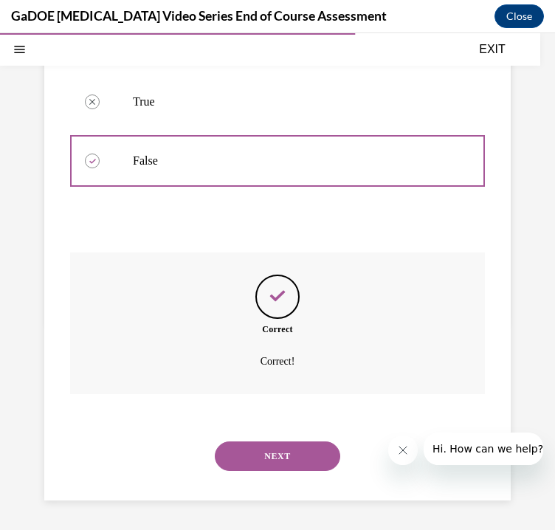
click at [300, 463] on button "NEXT" at bounding box center [277, 456] width 125 height 30
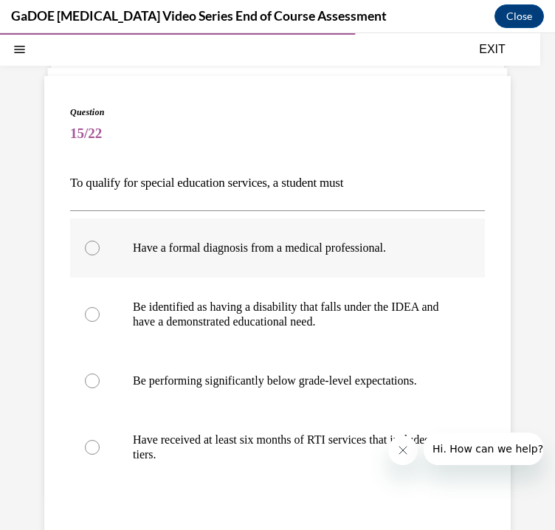
scroll to position [83, 0]
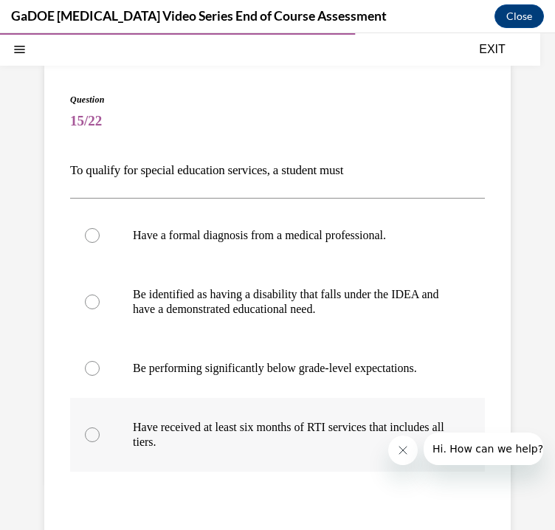
drag, startPoint x: 64, startPoint y: 170, endPoint x: 246, endPoint y: 447, distance: 331.3
click at [246, 447] on div "Question 15/22 To qualify for special education services, a student must Have a…" at bounding box center [277, 362] width 466 height 598
click at [193, 310] on p "Be identified as having a disability that falls under the IDEA and have a demon…" at bounding box center [290, 302] width 315 height 30
click at [100, 309] on input "Be identified as having a disability that falls under the IDEA and have a demon…" at bounding box center [92, 301] width 15 height 15
radio input "true"
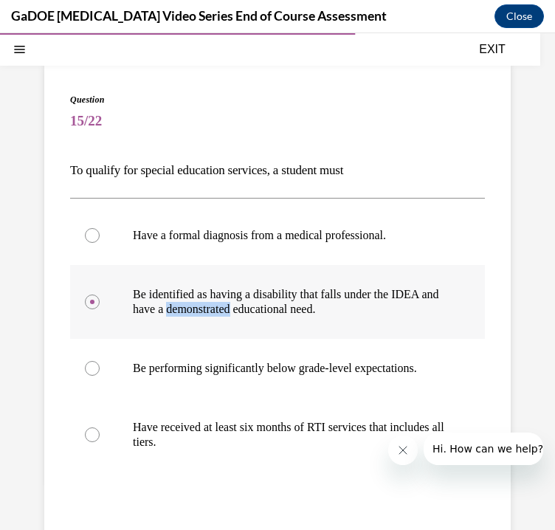
click at [193, 310] on p "Be identified as having a disability that falls under the IDEA and have a demon…" at bounding box center [290, 302] width 315 height 30
click at [100, 309] on input "Be identified as having a disability that falls under the IDEA and have a demon…" at bounding box center [92, 301] width 15 height 15
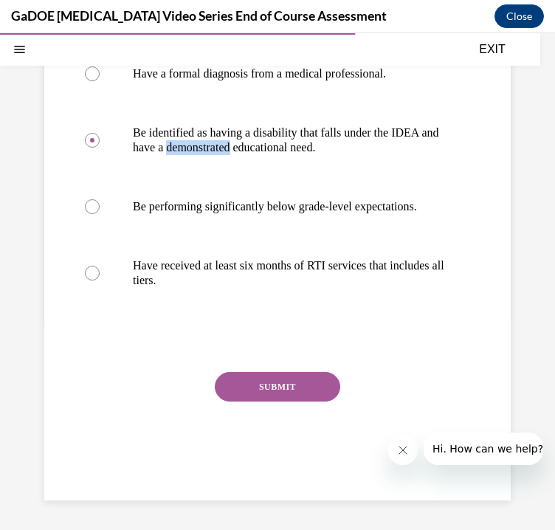
click at [305, 391] on button "SUBMIT" at bounding box center [277, 387] width 125 height 30
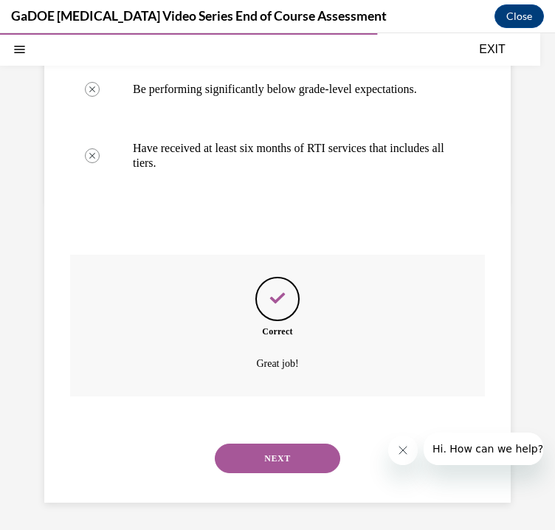
scroll to position [364, 0]
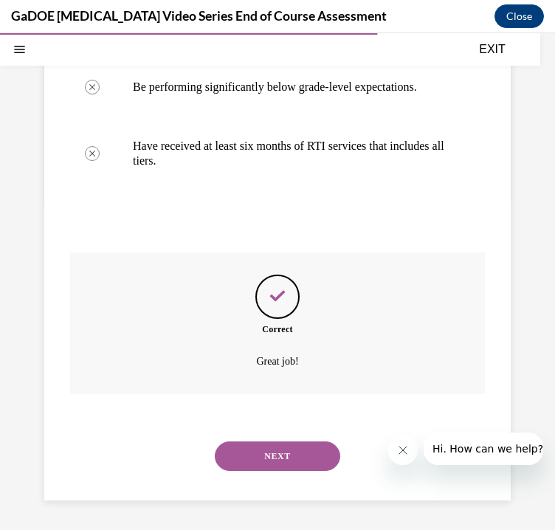
click at [289, 456] on button "NEXT" at bounding box center [277, 456] width 125 height 30
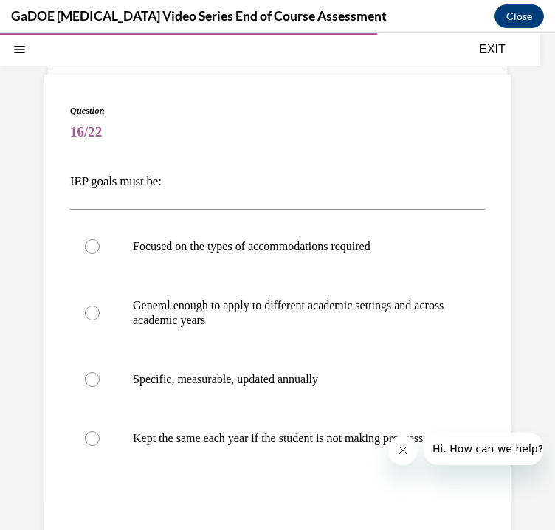
scroll to position [92, 0]
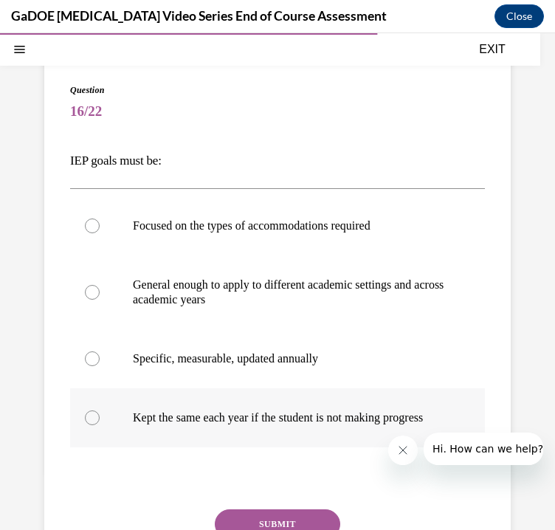
drag, startPoint x: 61, startPoint y: 158, endPoint x: 270, endPoint y: 449, distance: 358.4
click at [270, 449] on div "Question 16/22 IEP goals must be: Focused on the types of accommodations requir…" at bounding box center [277, 346] width 466 height 584
click at [243, 365] on p "Specific, measurable, updated annually" at bounding box center [290, 358] width 315 height 15
click at [100, 365] on input "Specific, measurable, updated annually" at bounding box center [92, 358] width 15 height 15
radio input "true"
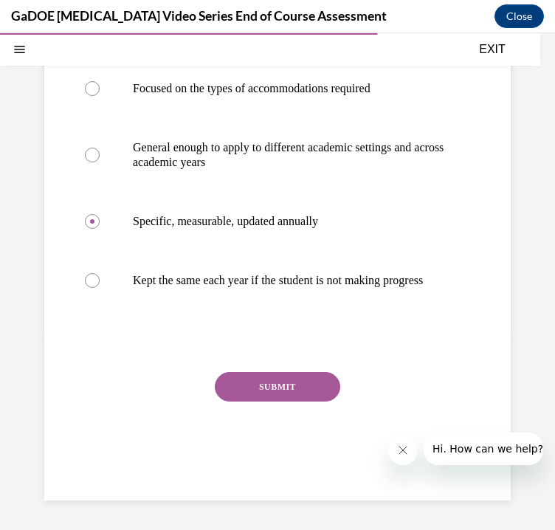
click at [263, 390] on button "SUBMIT" at bounding box center [277, 387] width 125 height 30
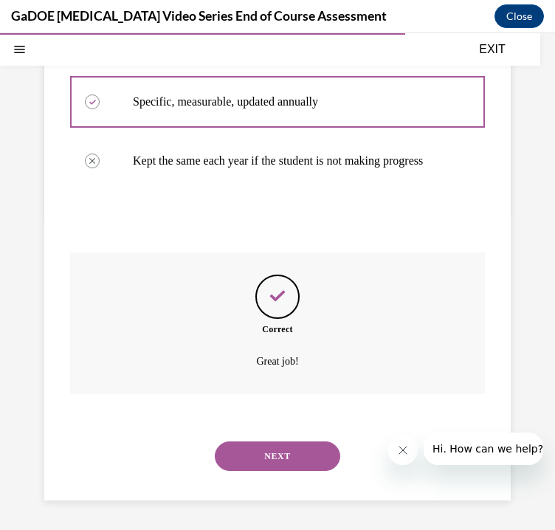
scroll to position [364, 0]
click at [271, 457] on button "NEXT" at bounding box center [277, 456] width 125 height 30
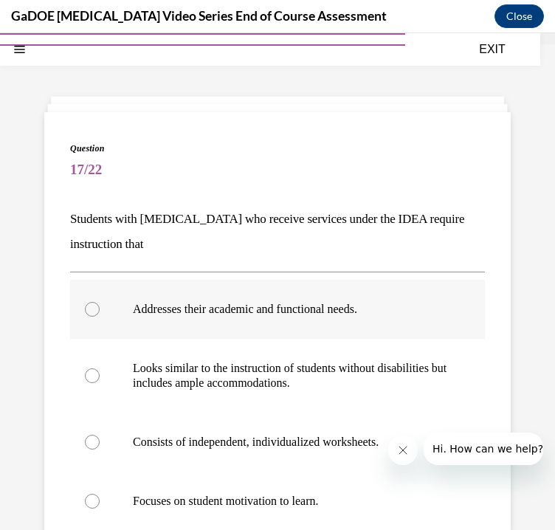
scroll to position [58, 0]
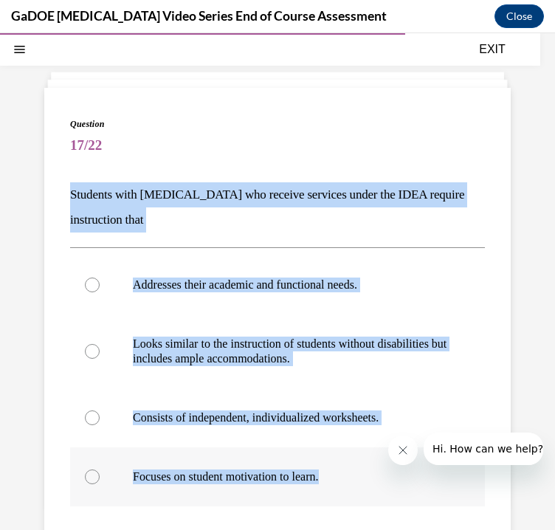
drag, startPoint x: 61, startPoint y: 187, endPoint x: 359, endPoint y: 480, distance: 417.9
click at [359, 480] on div "Question 17/22 Students with dyslexia who receive services under the IDEA requi…" at bounding box center [277, 392] width 466 height 609
click at [252, 296] on label "Addresses their academic and functional needs." at bounding box center [277, 284] width 415 height 59
click at [100, 292] on input "Addresses their academic and functional needs." at bounding box center [92, 284] width 15 height 15
radio input "true"
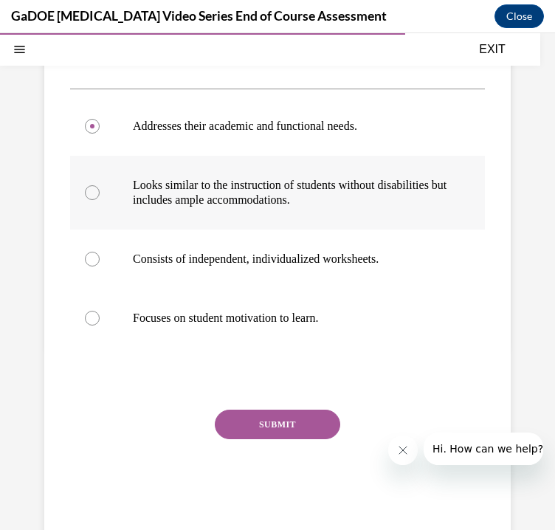
scroll to position [255, 0]
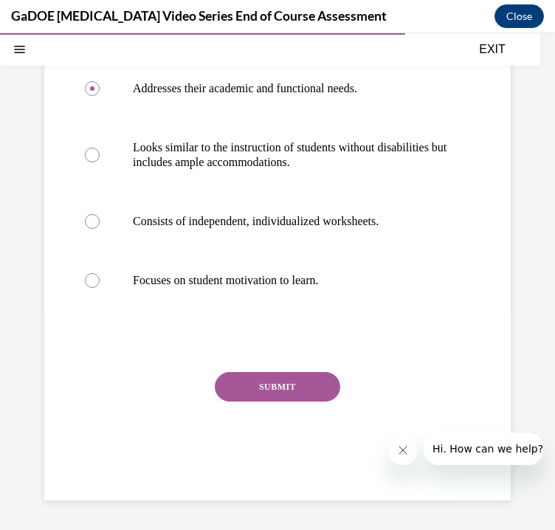
click at [311, 382] on button "SUBMIT" at bounding box center [277, 387] width 125 height 30
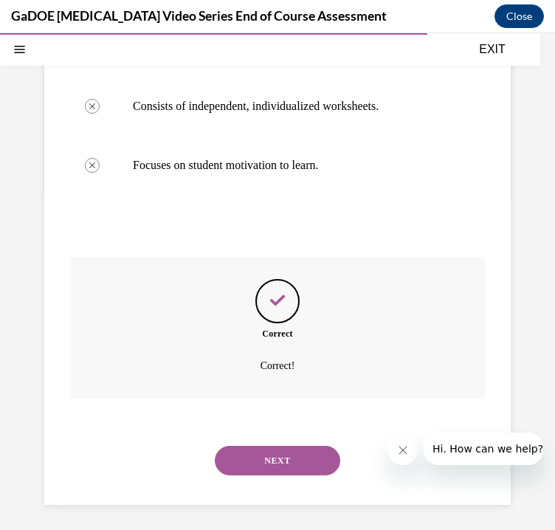
scroll to position [374, 0]
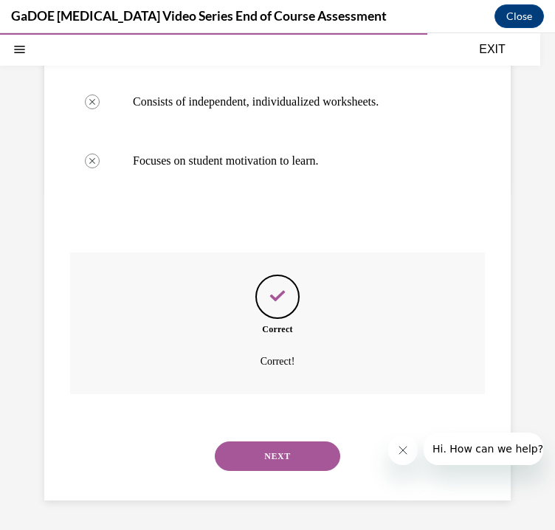
click at [298, 452] on button "NEXT" at bounding box center [277, 456] width 125 height 30
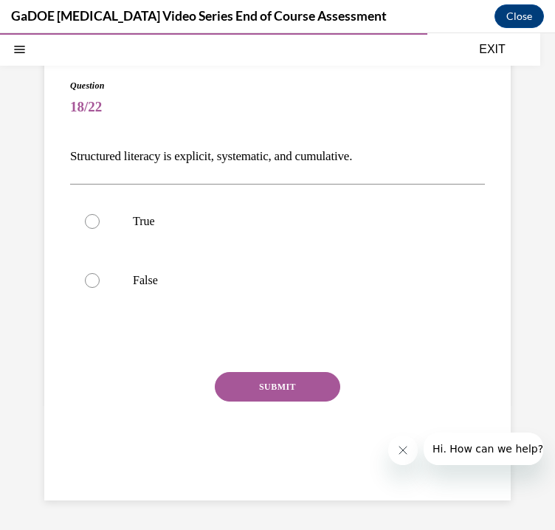
scroll to position [97, 0]
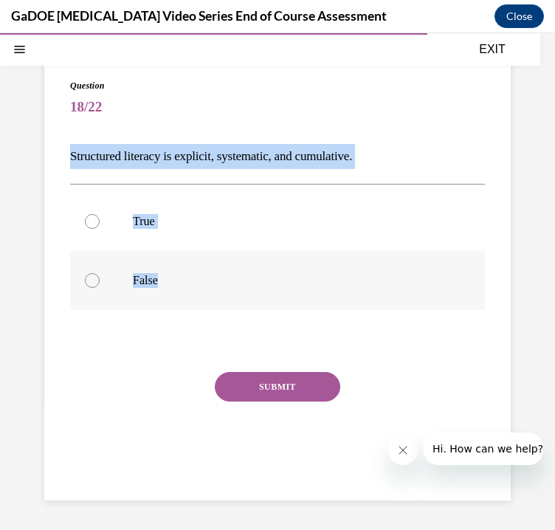
drag, startPoint x: 60, startPoint y: 159, endPoint x: 207, endPoint y: 294, distance: 199.5
click at [207, 294] on div "Question 18/22 Structured literacy is explicit, systematic, and cumulative. Tru…" at bounding box center [277, 274] width 466 height 451
click at [184, 217] on p "True" at bounding box center [290, 221] width 315 height 15
click at [100, 217] on input "True" at bounding box center [92, 221] width 15 height 15
radio input "true"
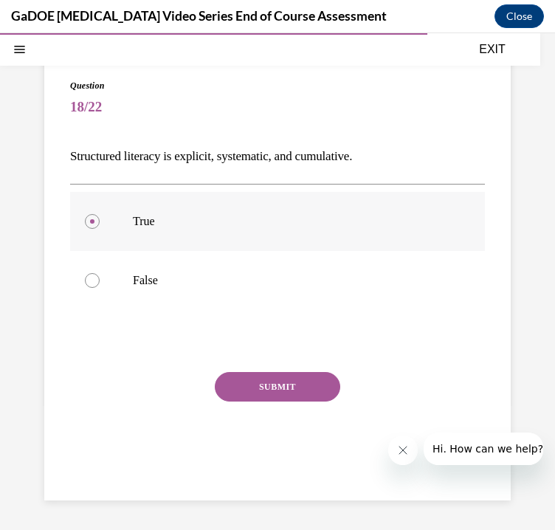
click at [184, 217] on p "True" at bounding box center [290, 221] width 315 height 15
click at [100, 217] on input "True" at bounding box center [92, 221] width 15 height 15
click at [276, 394] on button "SUBMIT" at bounding box center [277, 387] width 125 height 30
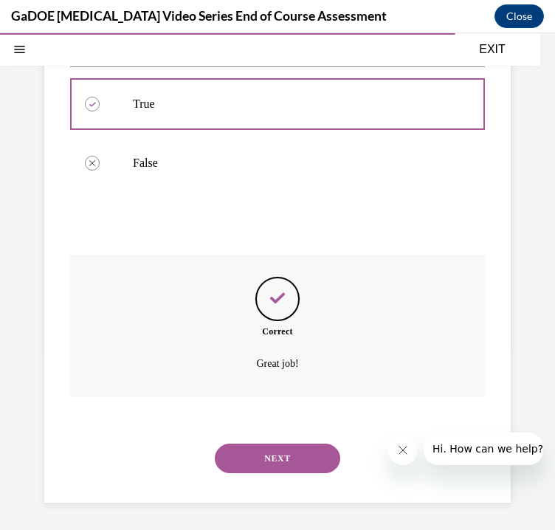
scroll to position [216, 0]
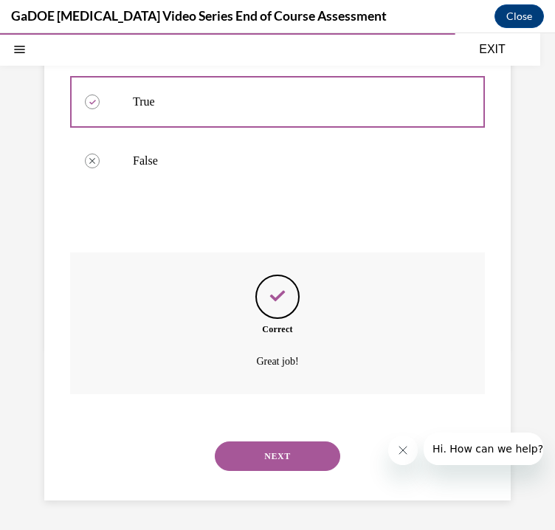
click at [277, 457] on button "NEXT" at bounding box center [277, 456] width 125 height 30
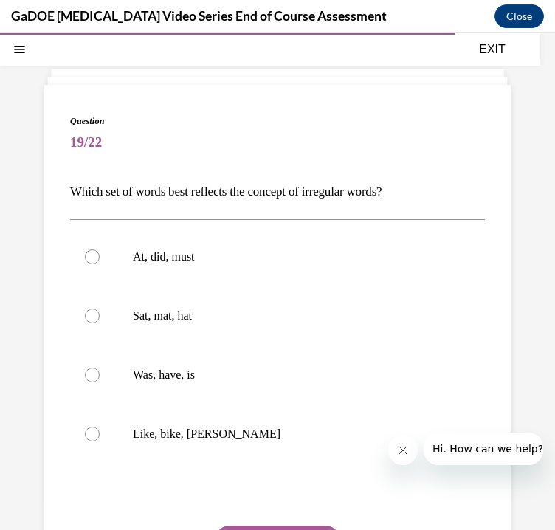
scroll to position [90, 0]
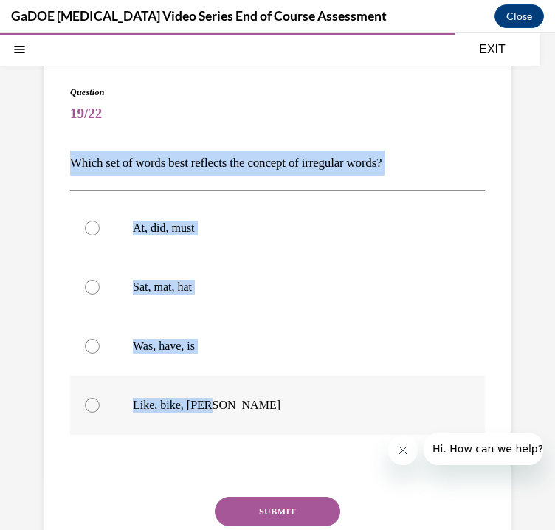
drag, startPoint x: 68, startPoint y: 162, endPoint x: 294, endPoint y: 413, distance: 338.1
click at [294, 413] on div "Question 19/22 Which set of words best reflects the concept of irregular words?…" at bounding box center [277, 340] width 466 height 569
click at [188, 350] on p "Was, have, is" at bounding box center [290, 346] width 315 height 15
click at [100, 350] on input "Was, have, is" at bounding box center [92, 346] width 15 height 15
radio input "true"
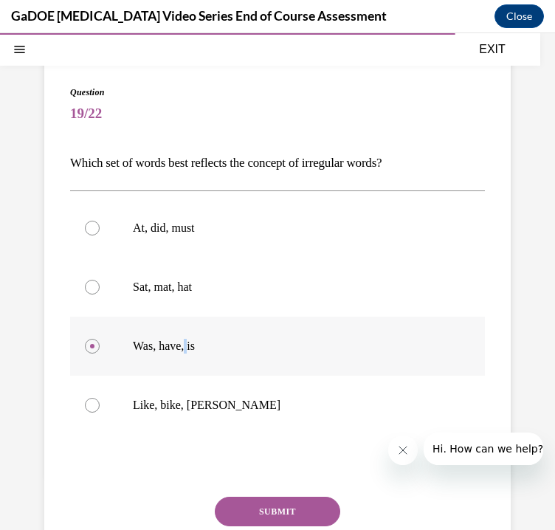
click at [188, 350] on p "Was, have, is" at bounding box center [290, 346] width 315 height 15
click at [100, 350] on input "Was, have, is" at bounding box center [92, 346] width 15 height 15
click at [291, 504] on button "SUBMIT" at bounding box center [277, 512] width 125 height 30
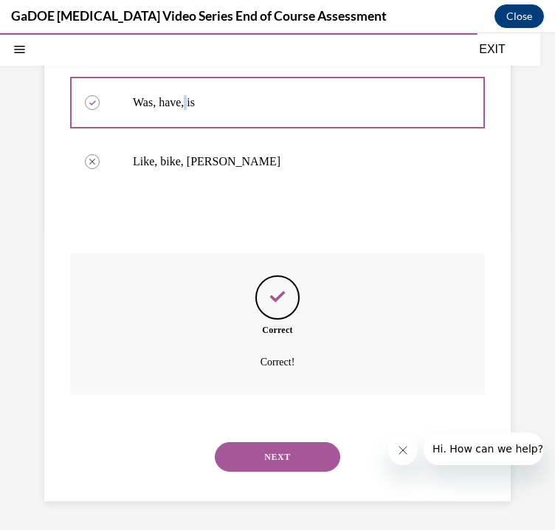
scroll to position [334, 0]
click at [274, 450] on button "NEXT" at bounding box center [277, 456] width 125 height 30
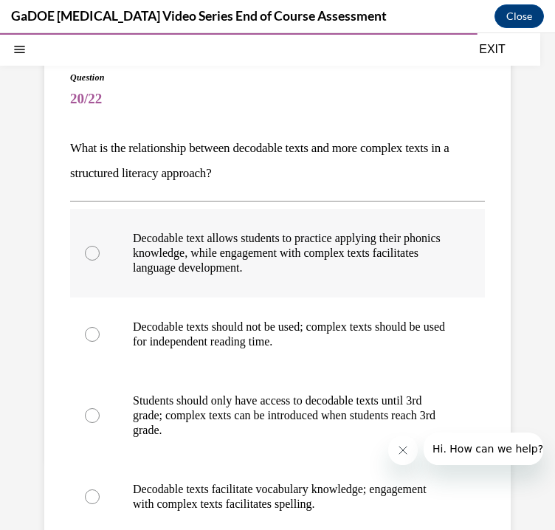
scroll to position [106, 0]
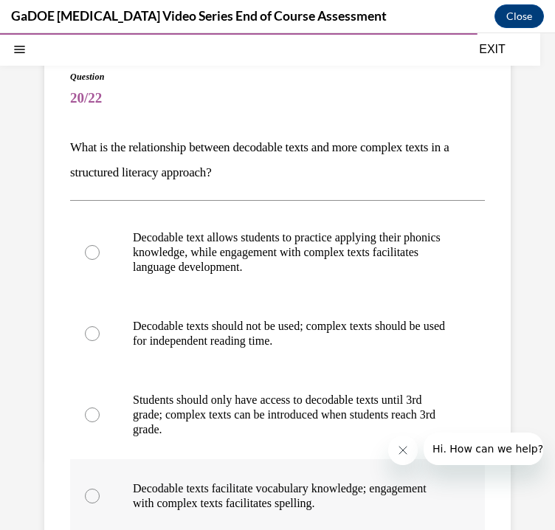
drag, startPoint x: 67, startPoint y: 154, endPoint x: 424, endPoint y: 519, distance: 509.8
click at [424, 519] on div "Question 20/22 What is the relationship between decodable texts and more comple…" at bounding box center [277, 382] width 466 height 683
click at [249, 264] on p "Decodable text allows students to practice applying their phonics knowledge, wh…" at bounding box center [290, 252] width 315 height 44
click at [100, 260] on input "Decodable text allows students to practice applying their phonics knowledge, wh…" at bounding box center [92, 252] width 15 height 15
radio input "true"
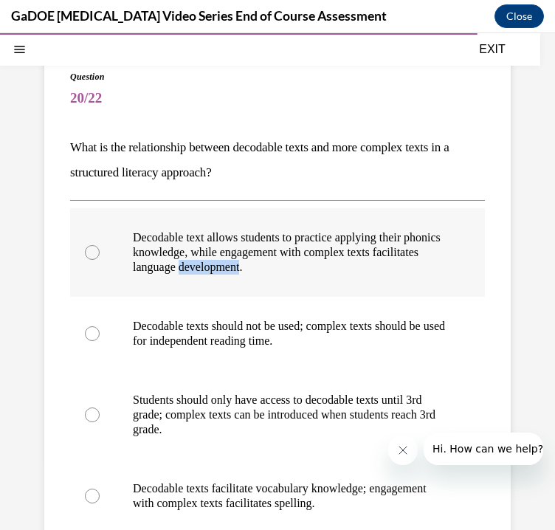
click at [249, 264] on p "Decodable text allows students to practice applying their phonics knowledge, wh…" at bounding box center [290, 252] width 315 height 44
click at [100, 260] on input "Decodable text allows students to practice applying their phonics knowledge, wh…" at bounding box center [92, 252] width 15 height 15
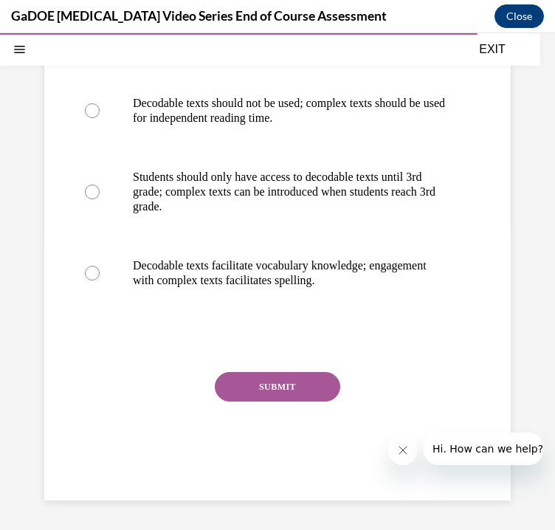
click at [306, 384] on button "SUBMIT" at bounding box center [277, 387] width 125 height 30
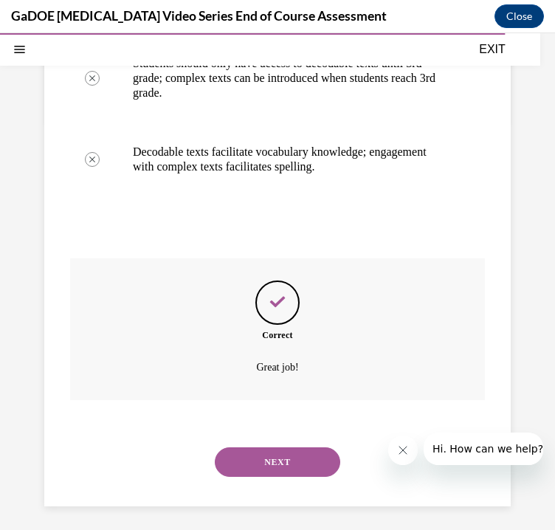
scroll to position [448, 0]
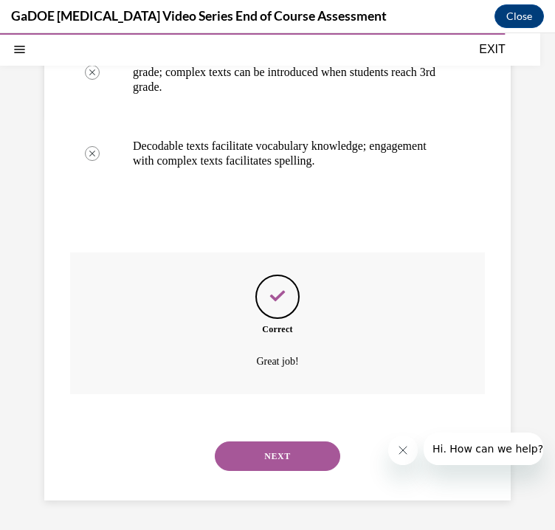
click at [283, 455] on button "NEXT" at bounding box center [277, 456] width 125 height 30
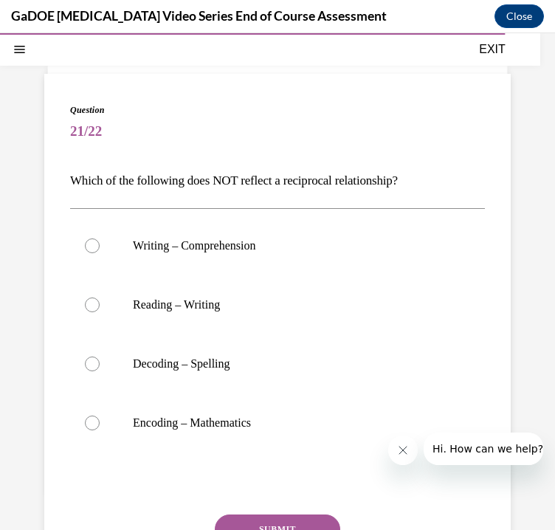
scroll to position [100, 0]
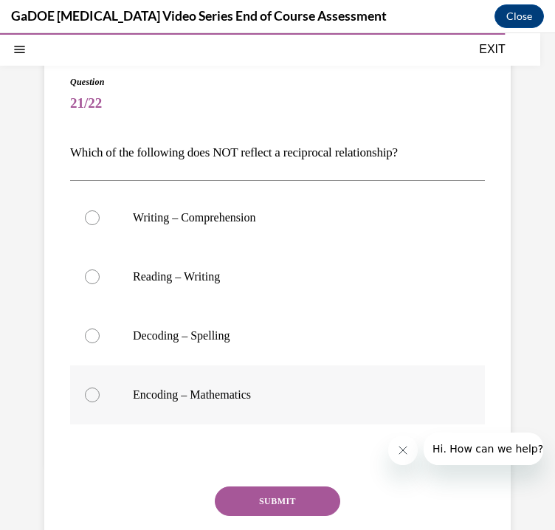
drag, startPoint x: 70, startPoint y: 161, endPoint x: 332, endPoint y: 401, distance: 355.1
click at [332, 401] on div "Question 21/22 Which of the following does NOT reflect a reciprocal relationshi…" at bounding box center [277, 341] width 415 height 532
click at [225, 393] on p "Encoding – Mathematics" at bounding box center [290, 394] width 315 height 15
click at [100, 393] on input "Encoding – Mathematics" at bounding box center [92, 394] width 15 height 15
radio input "true"
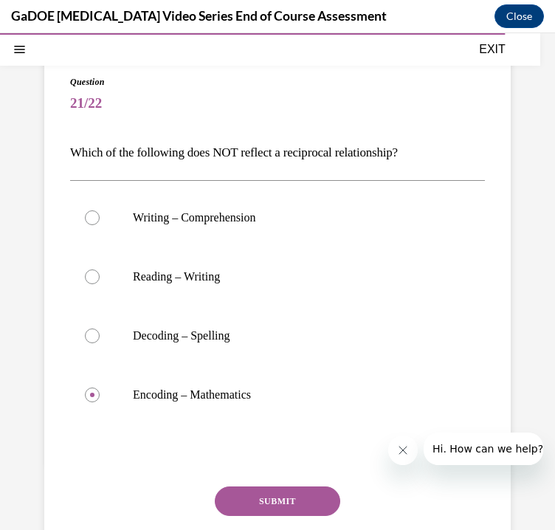
click at [277, 500] on button "SUBMIT" at bounding box center [277, 501] width 125 height 30
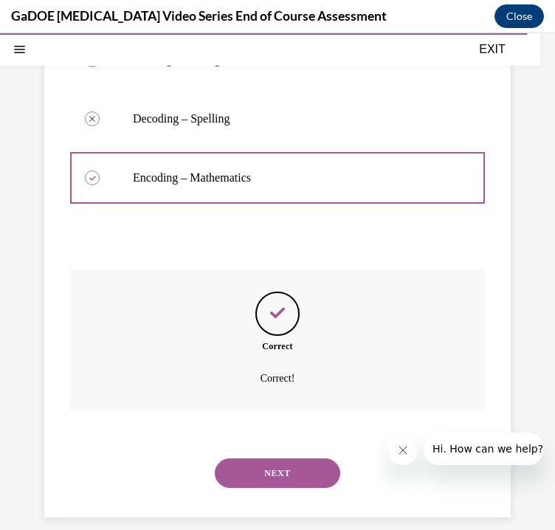
scroll to position [334, 0]
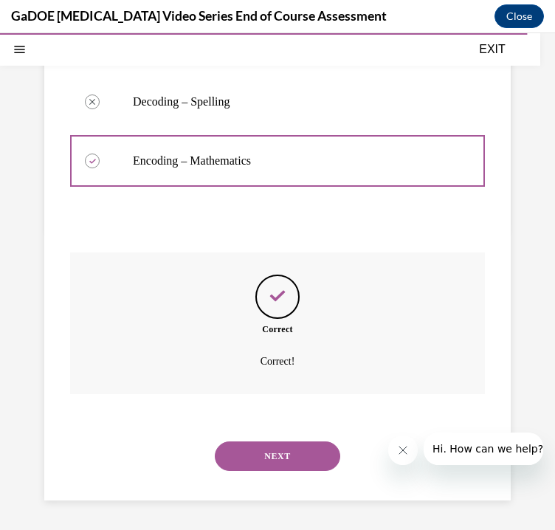
click at [269, 459] on button "NEXT" at bounding box center [277, 456] width 125 height 30
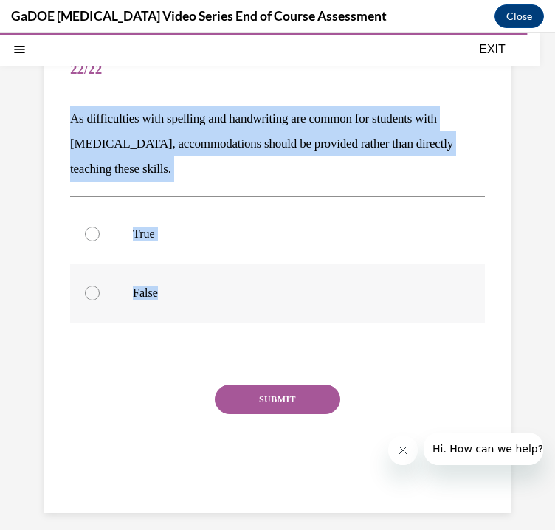
drag, startPoint x: 64, startPoint y: 114, endPoint x: 183, endPoint y: 299, distance: 219.4
click at [183, 299] on div "Question 22/22 As difficulties with spelling and handwriting are common for stu…" at bounding box center [277, 262] width 466 height 501
click at [120, 300] on label "False" at bounding box center [277, 292] width 415 height 59
click at [100, 300] on input "False" at bounding box center [92, 293] width 15 height 15
radio input "true"
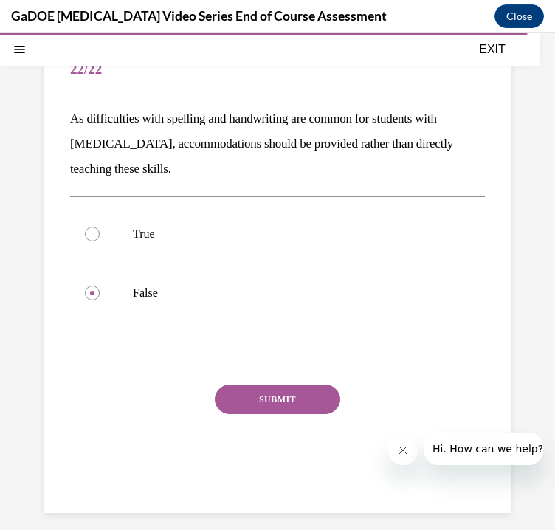
click at [308, 401] on button "SUBMIT" at bounding box center [277, 399] width 125 height 30
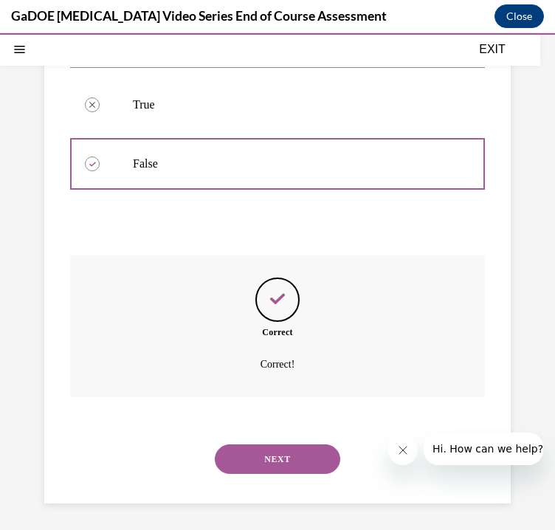
scroll to position [266, 0]
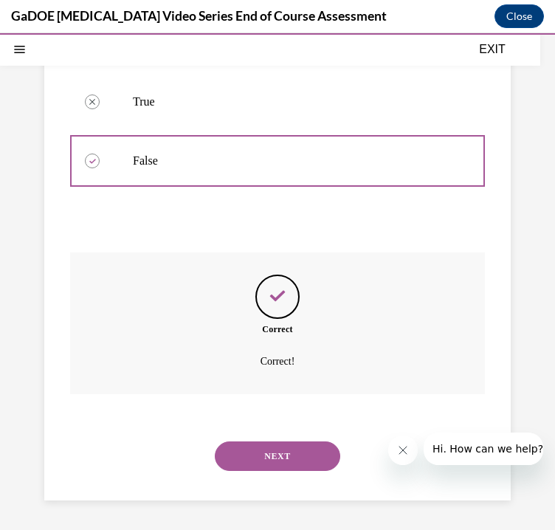
click at [300, 453] on button "NEXT" at bounding box center [277, 456] width 125 height 30
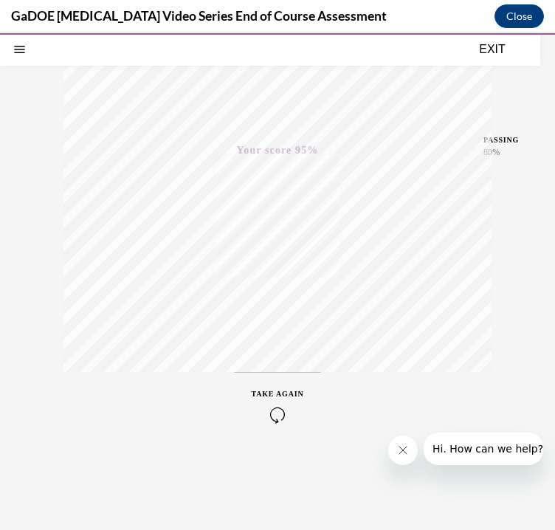
scroll to position [0, 0]
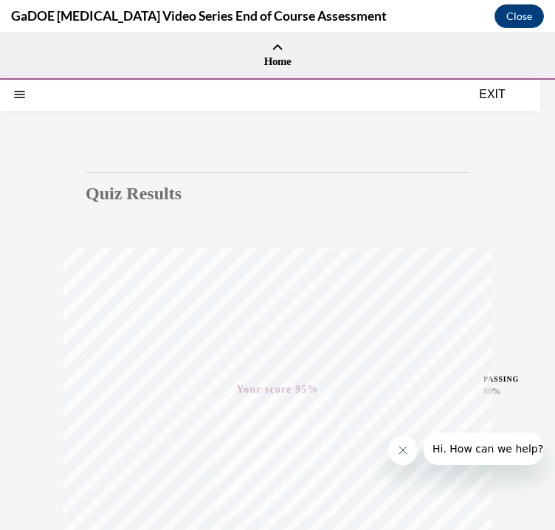
click at [494, 98] on button "EXIT" at bounding box center [492, 95] width 89 height 18
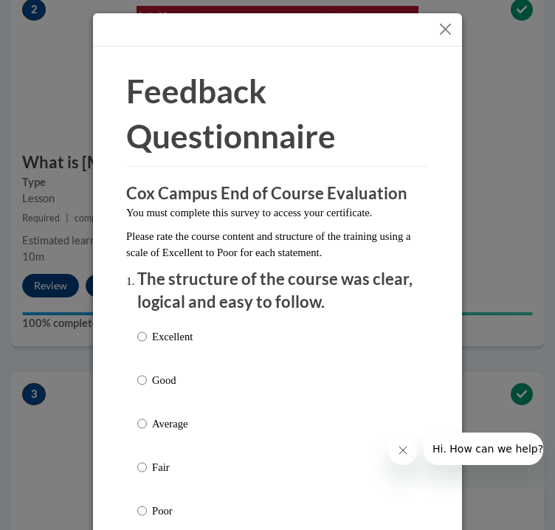
click at [452, 27] on button "Close" at bounding box center [445, 29] width 18 height 18
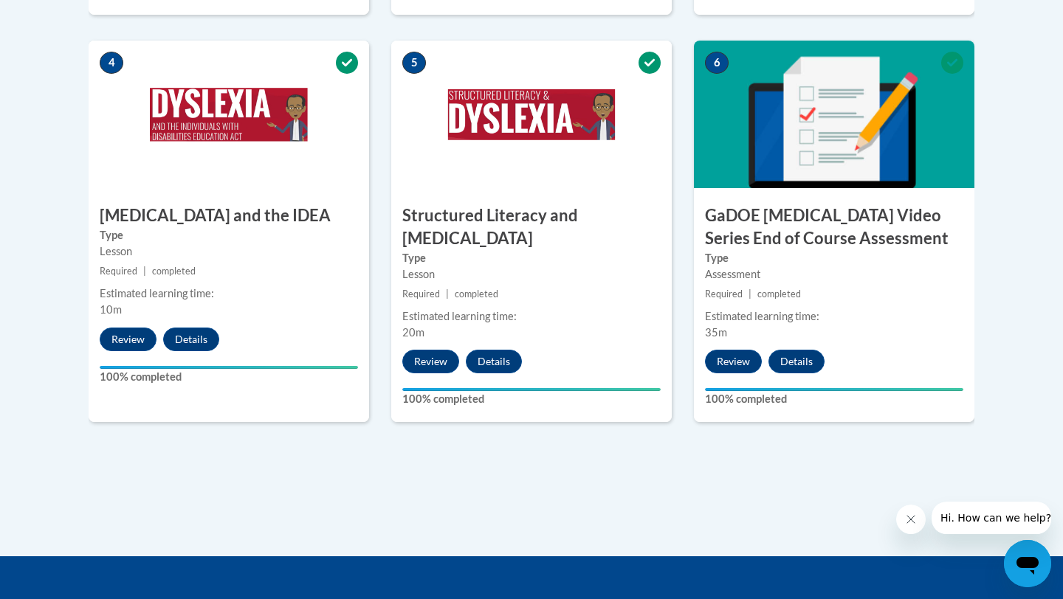
scroll to position [785, 0]
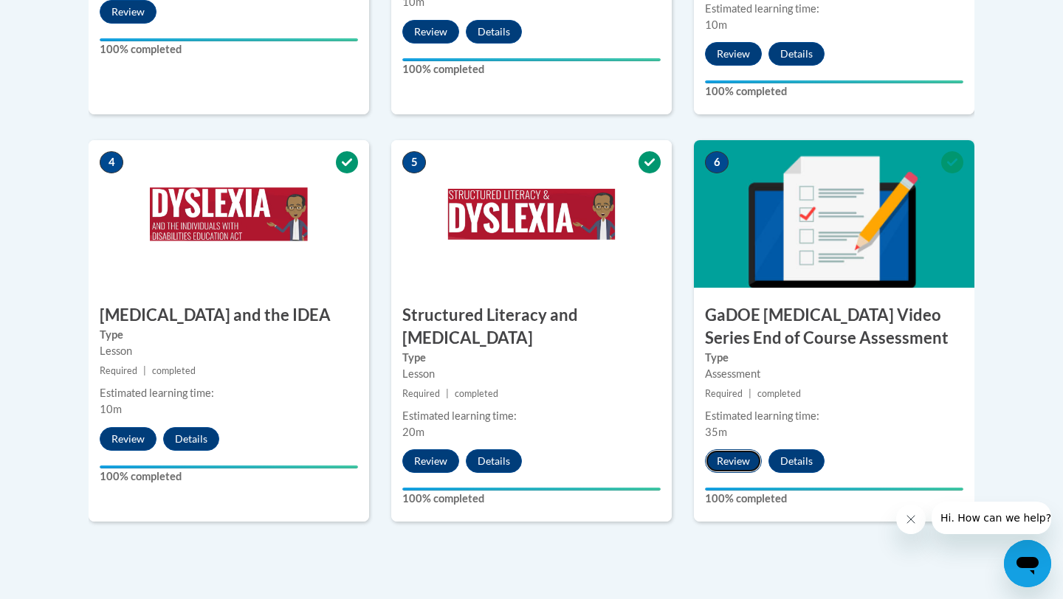
click at [748, 449] on button "Review" at bounding box center [733, 461] width 57 height 24
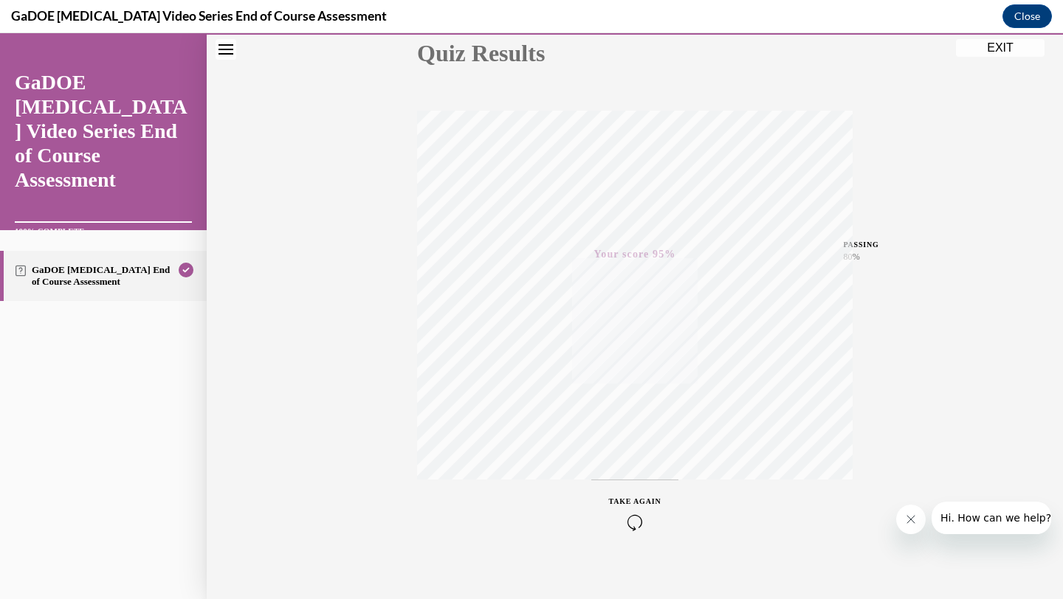
scroll to position [190, 0]
click at [1021, 13] on button "Close" at bounding box center [1026, 16] width 49 height 24
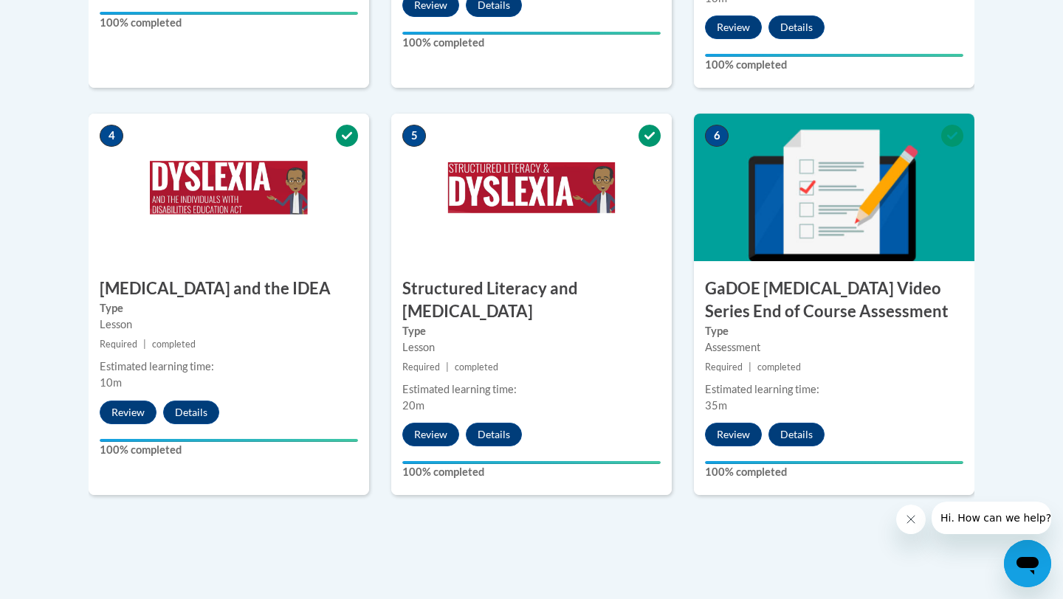
scroll to position [655, 0]
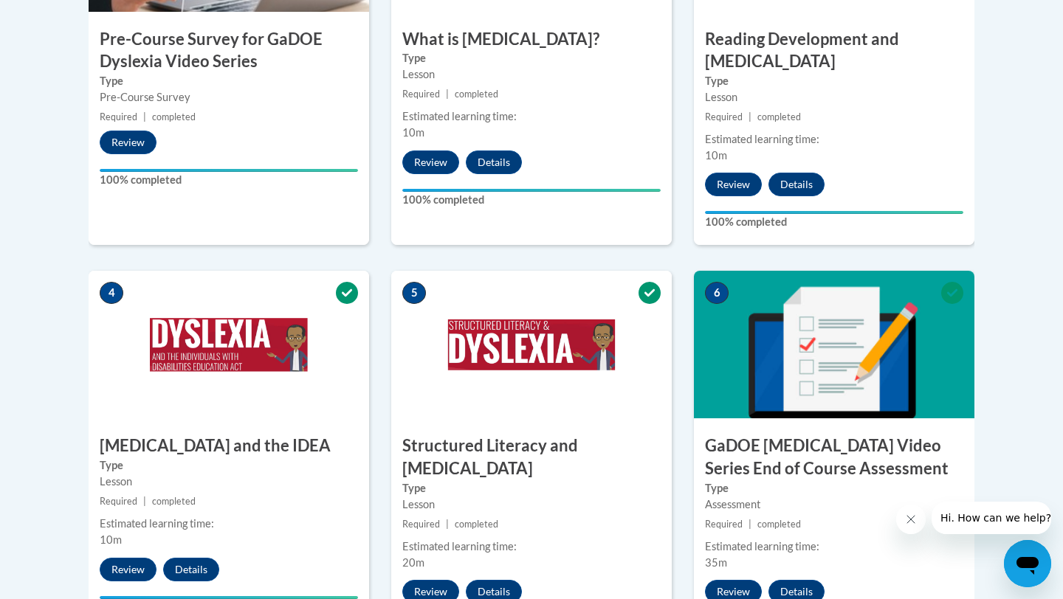
click at [951, 282] on icon at bounding box center [952, 293] width 22 height 22
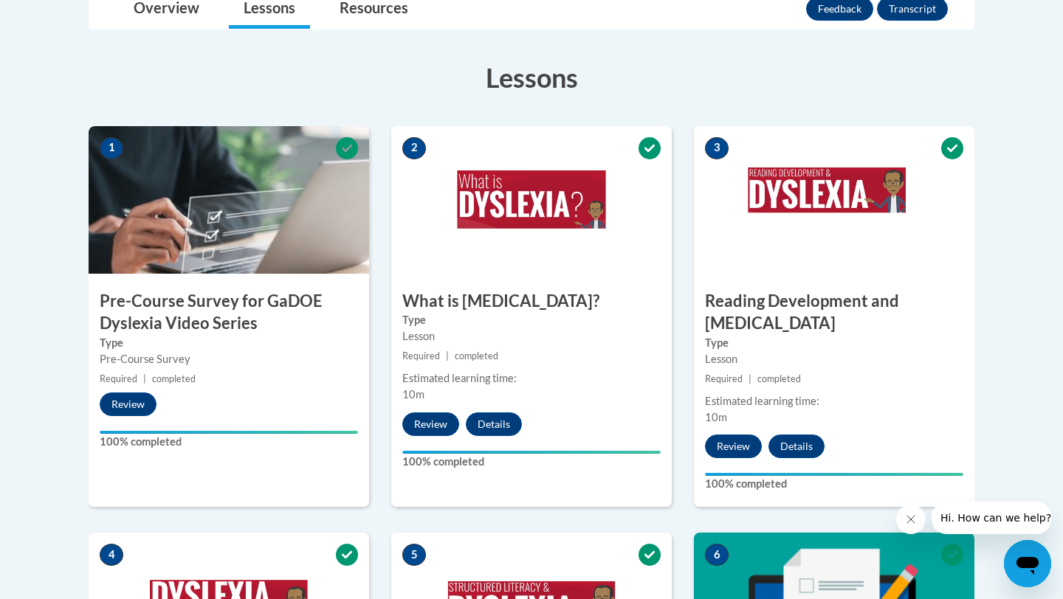
scroll to position [396, 0]
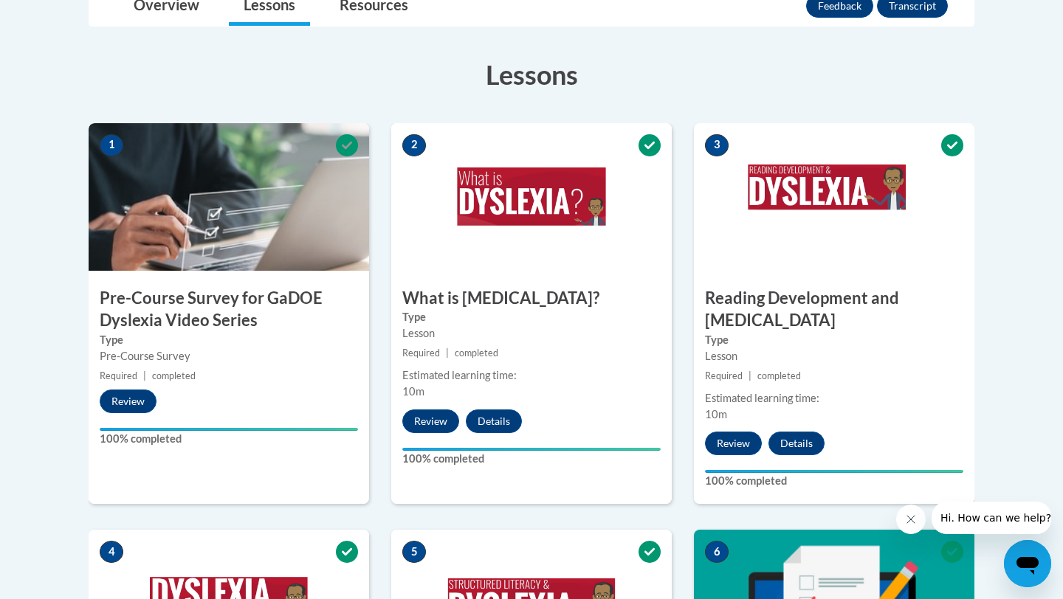
click at [349, 144] on icon at bounding box center [347, 145] width 22 height 22
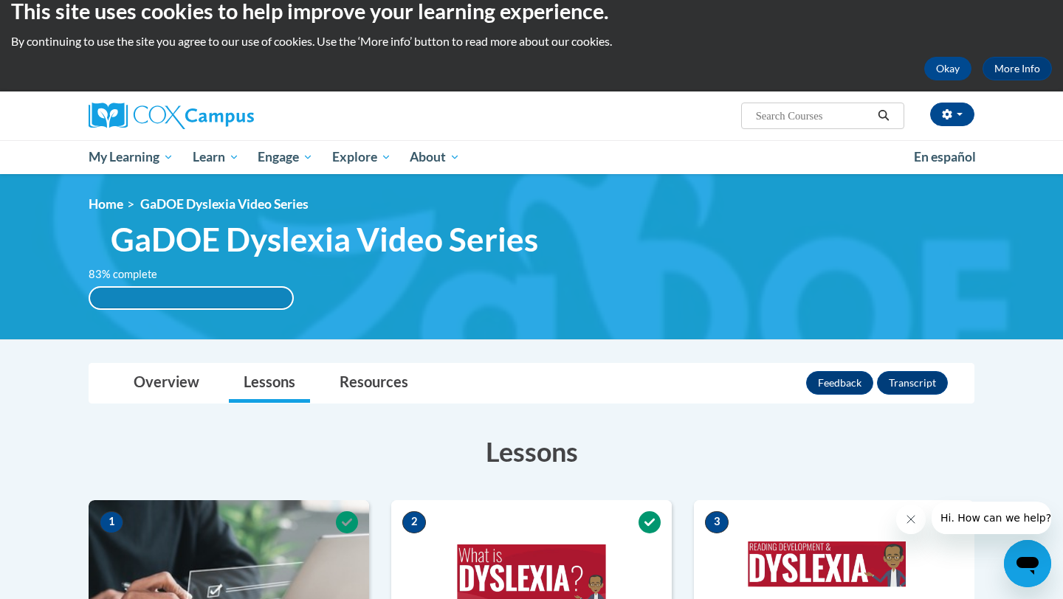
scroll to position [31, 0]
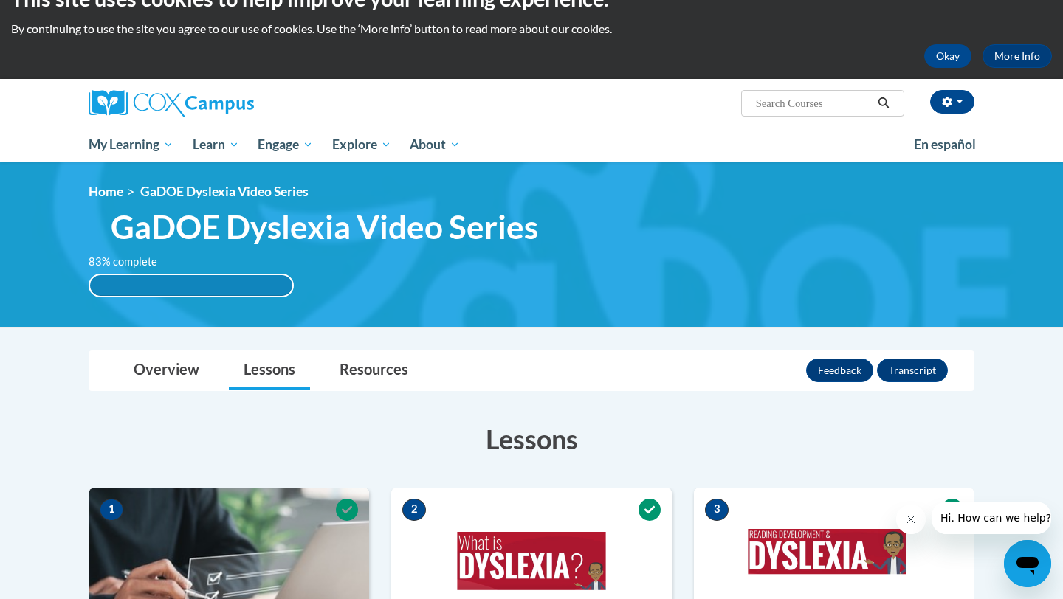
click at [226, 291] on div "83% complete" at bounding box center [191, 285] width 202 height 21
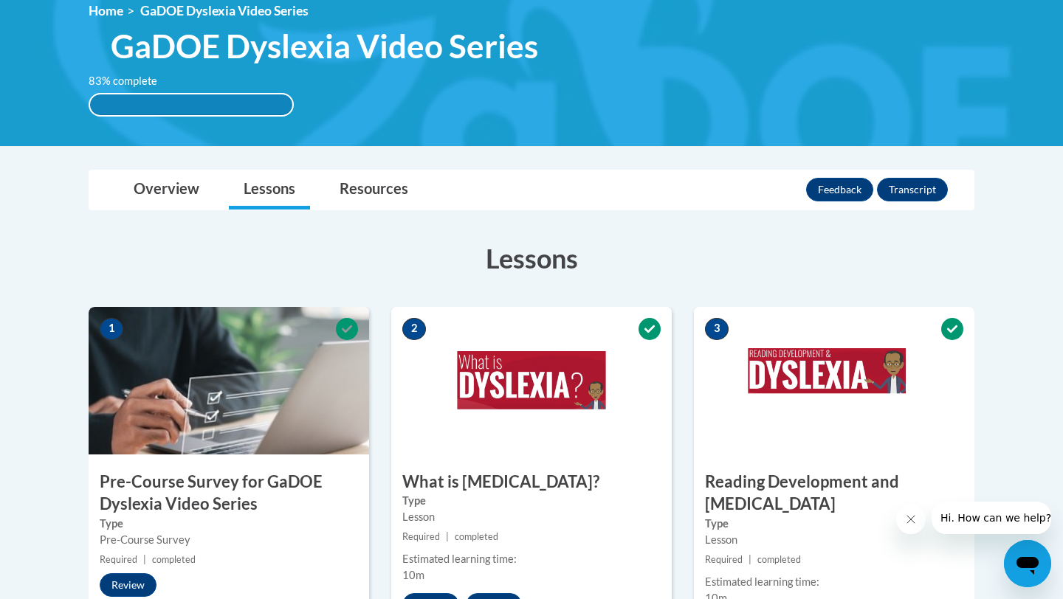
scroll to position [289, 0]
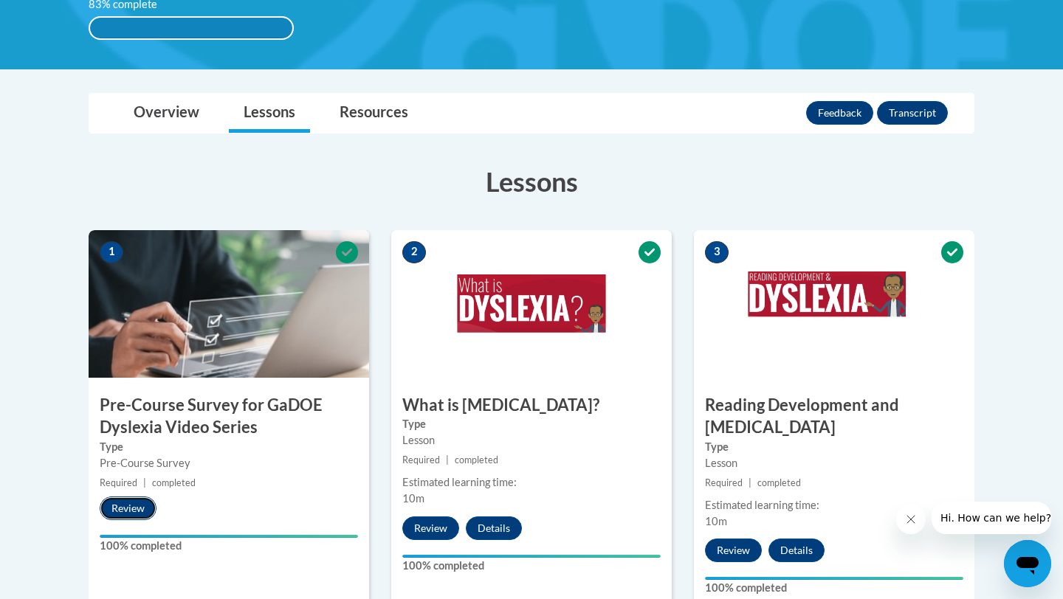
click at [133, 511] on button "Review" at bounding box center [128, 509] width 57 height 24
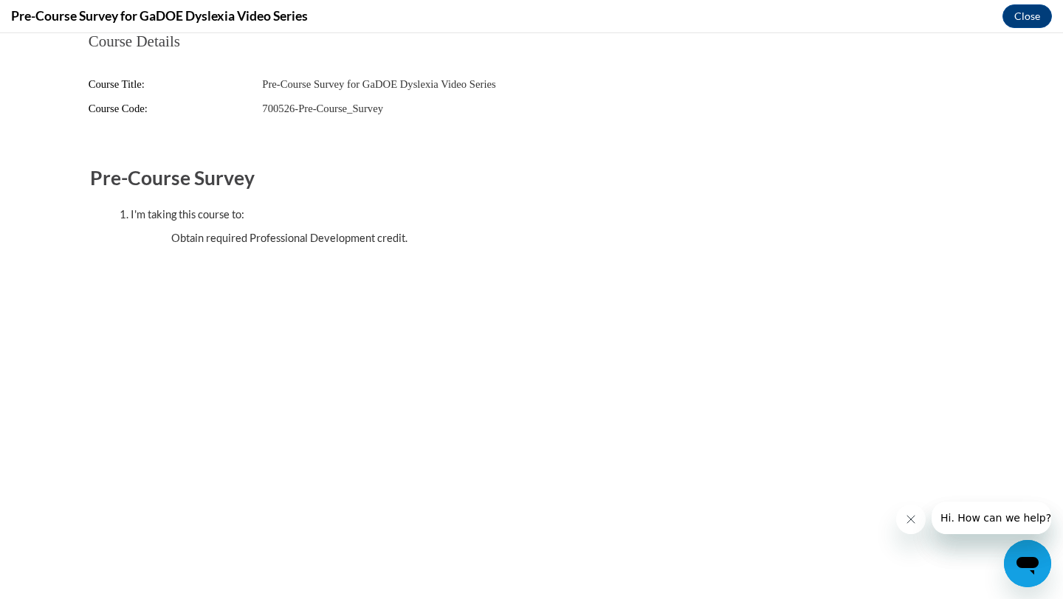
scroll to position [0, 0]
click at [376, 237] on ul "Obtain required Professional Development credit." at bounding box center [546, 238] width 809 height 16
click at [1034, 22] on button "Close" at bounding box center [1026, 16] width 49 height 24
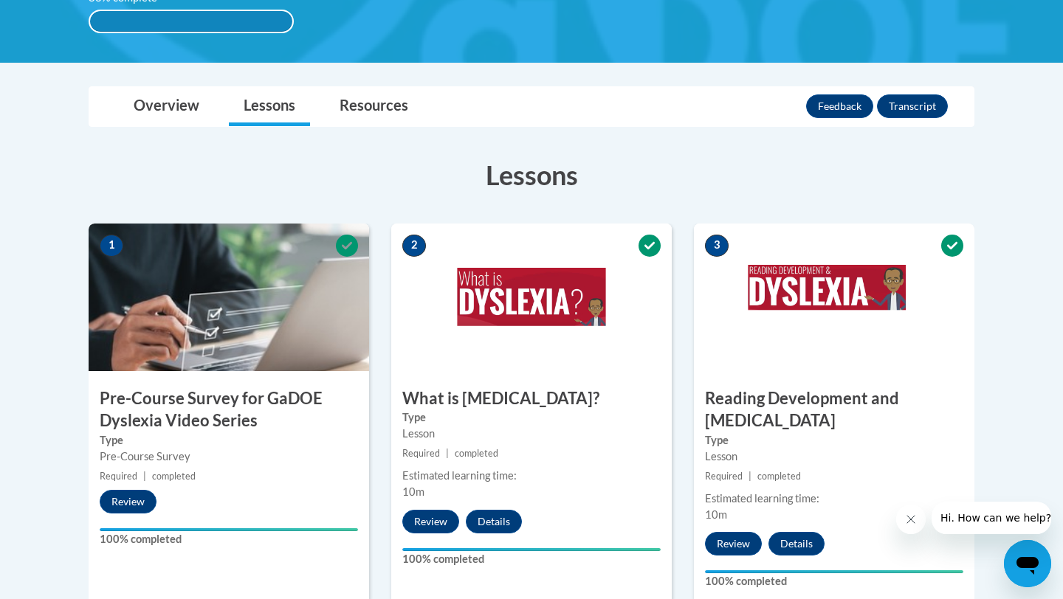
scroll to position [120, 0]
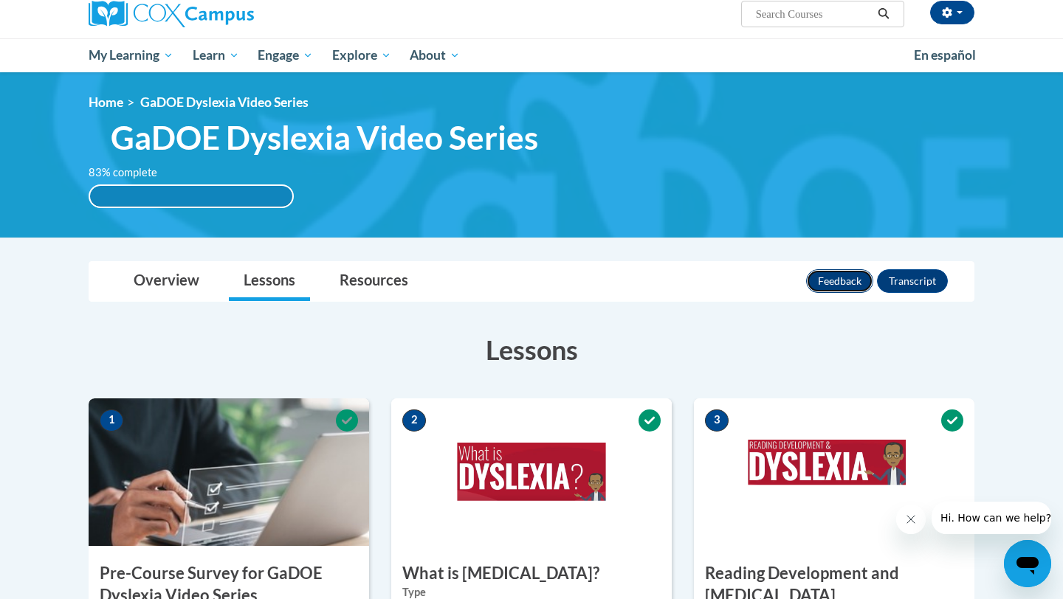
click at [860, 280] on button "Feedback" at bounding box center [839, 281] width 67 height 24
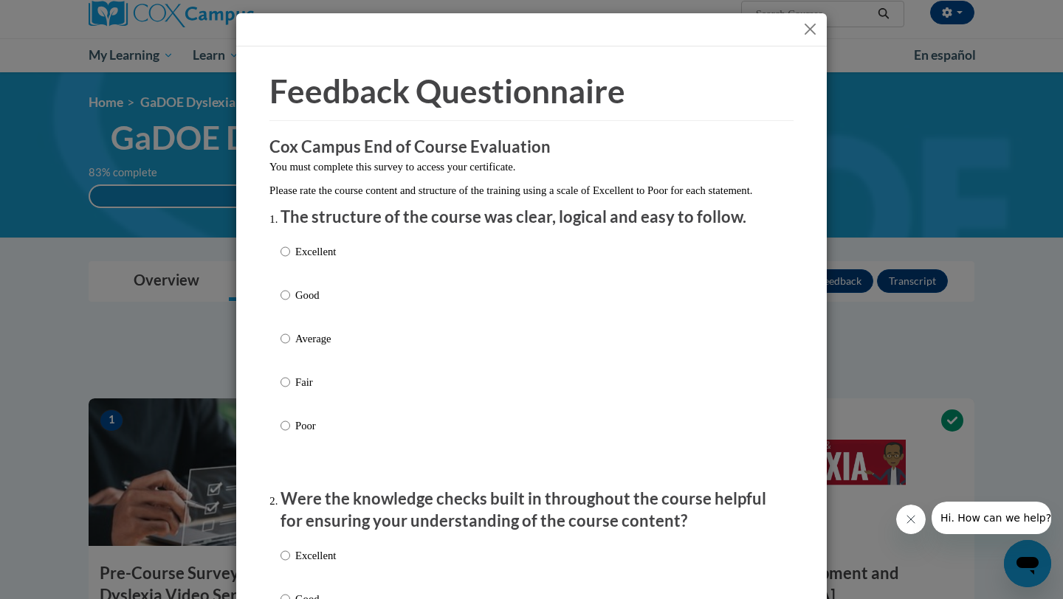
click at [346, 273] on div "Excellent Good Average Fair Poor" at bounding box center [531, 356] width 502 height 241
click at [311, 260] on p "Excellent" at bounding box center [315, 252] width 41 height 16
click at [290, 260] on input "Excellent" at bounding box center [285, 252] width 10 height 16
radio input "true"
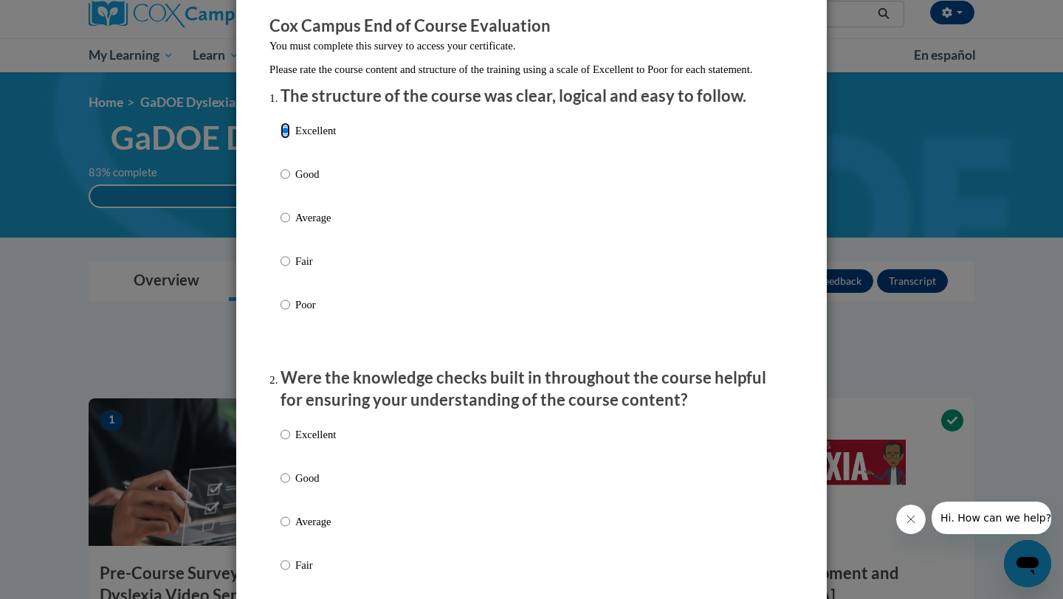
scroll to position [187, 0]
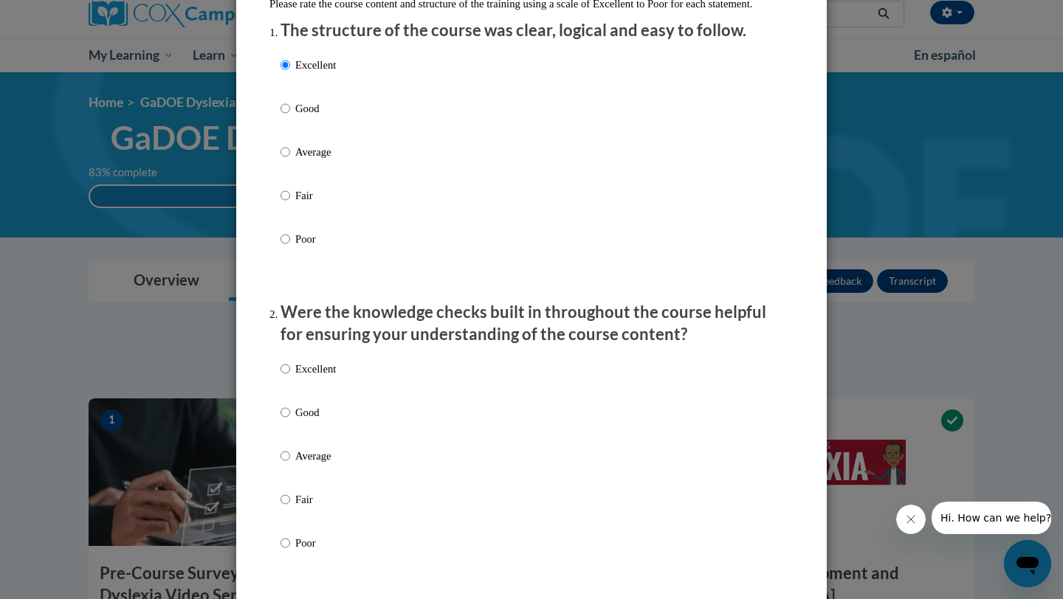
click at [322, 377] on p "Excellent" at bounding box center [315, 369] width 41 height 16
click at [290, 377] on input "Excellent" at bounding box center [285, 369] width 10 height 16
radio input "true"
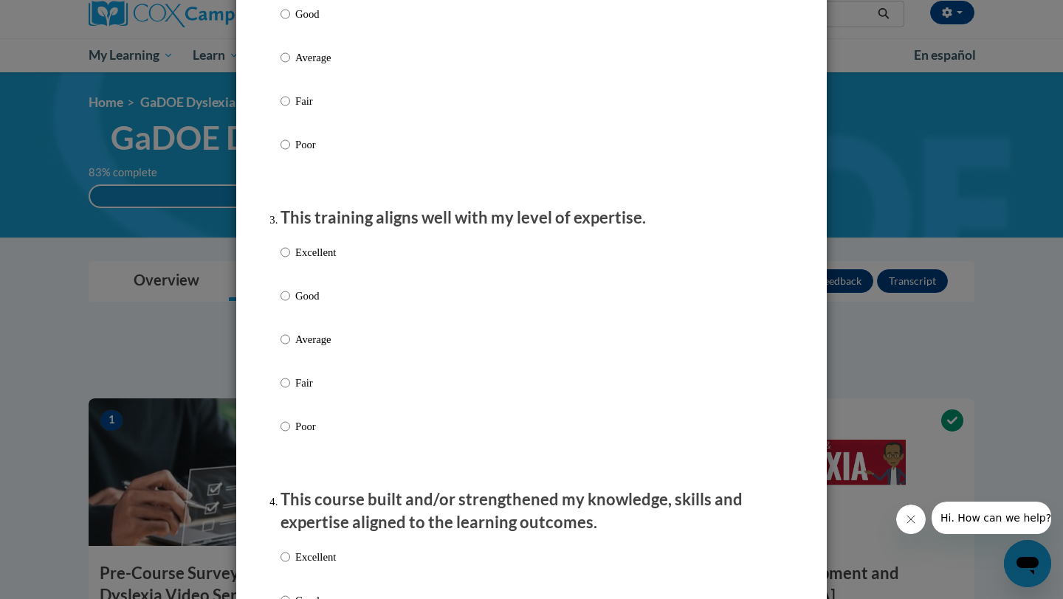
scroll to position [595, 0]
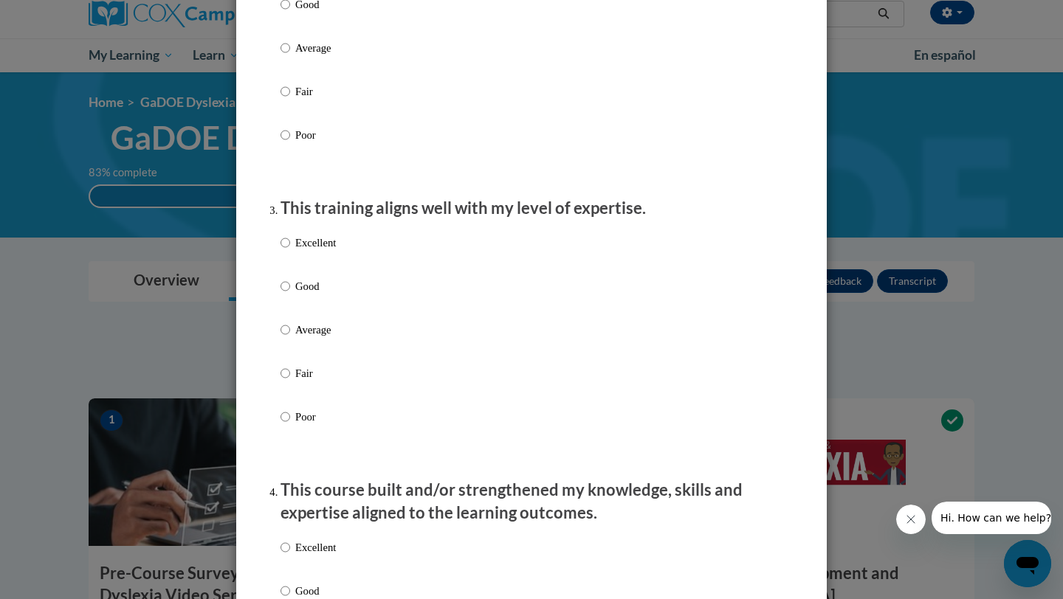
click at [321, 251] on p "Excellent" at bounding box center [315, 243] width 41 height 16
click at [290, 251] on input "Excellent" at bounding box center [285, 243] width 10 height 16
radio input "true"
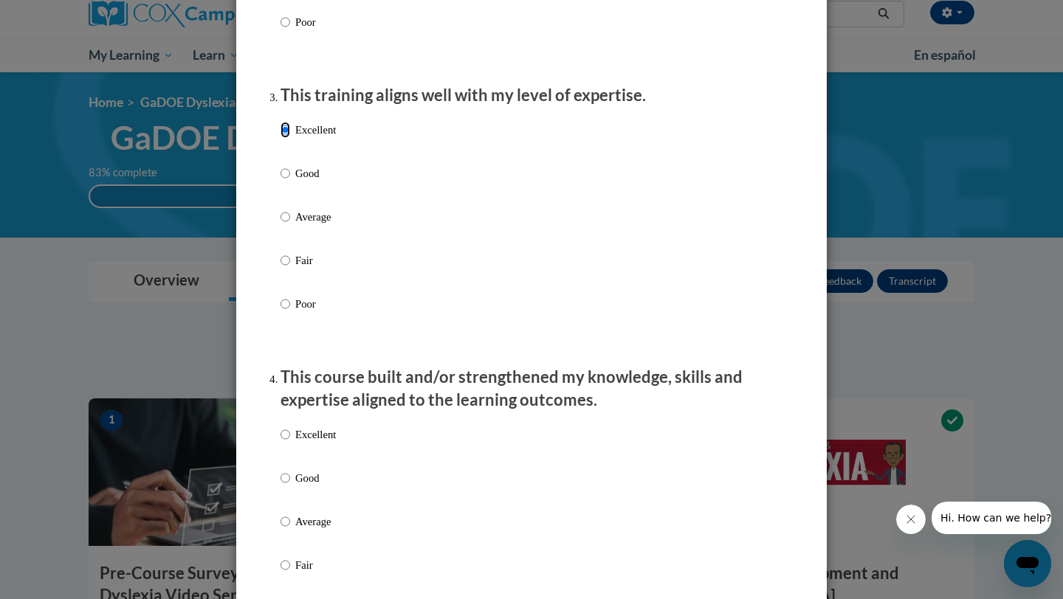
scroll to position [720, 0]
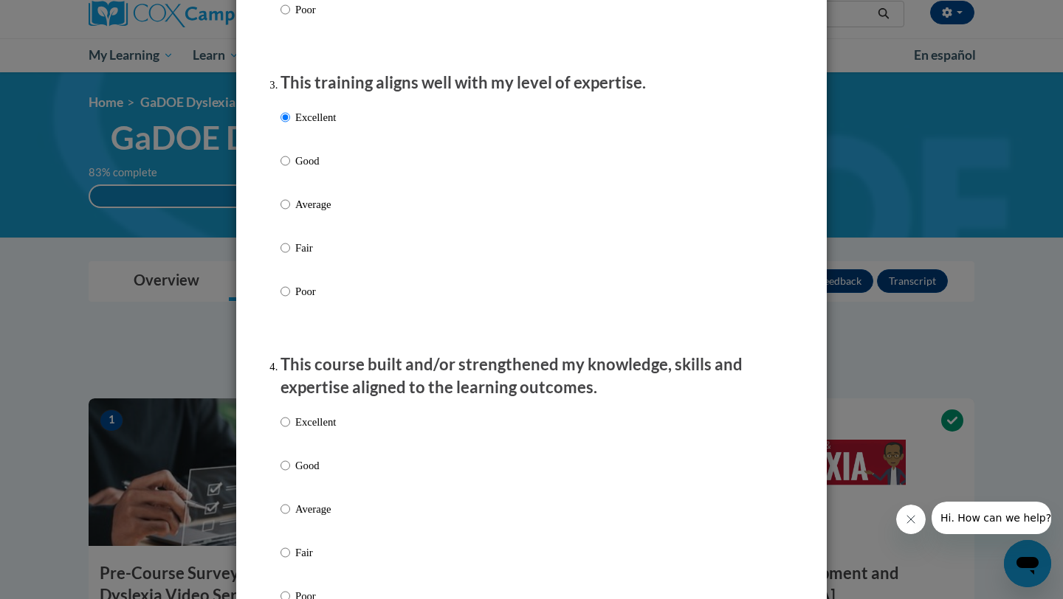
click at [314, 430] on p "Excellent" at bounding box center [315, 422] width 41 height 16
click at [290, 430] on input "Excellent" at bounding box center [285, 422] width 10 height 16
radio input "true"
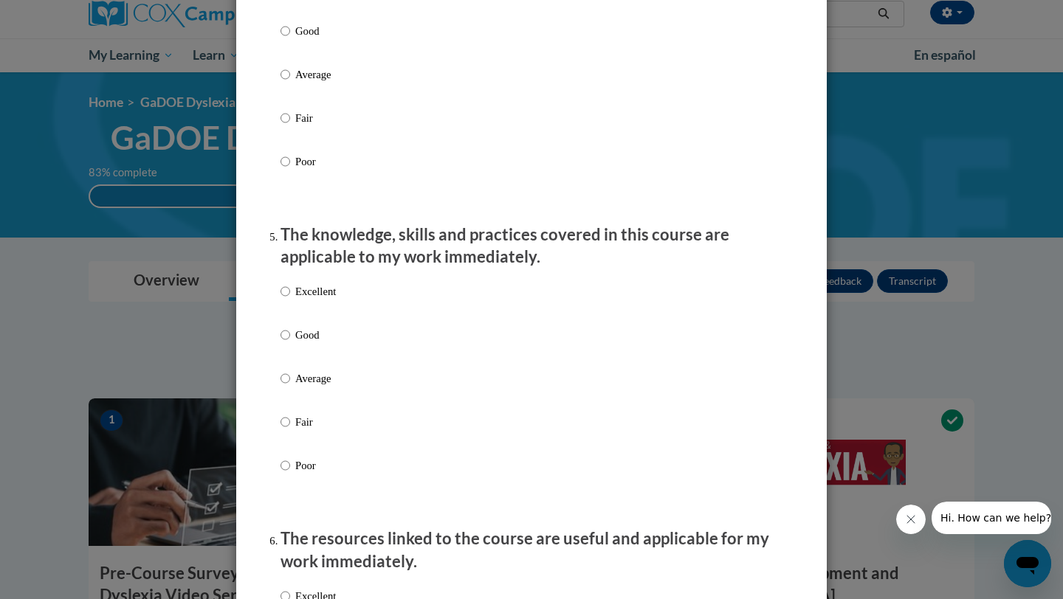
scroll to position [1195, 0]
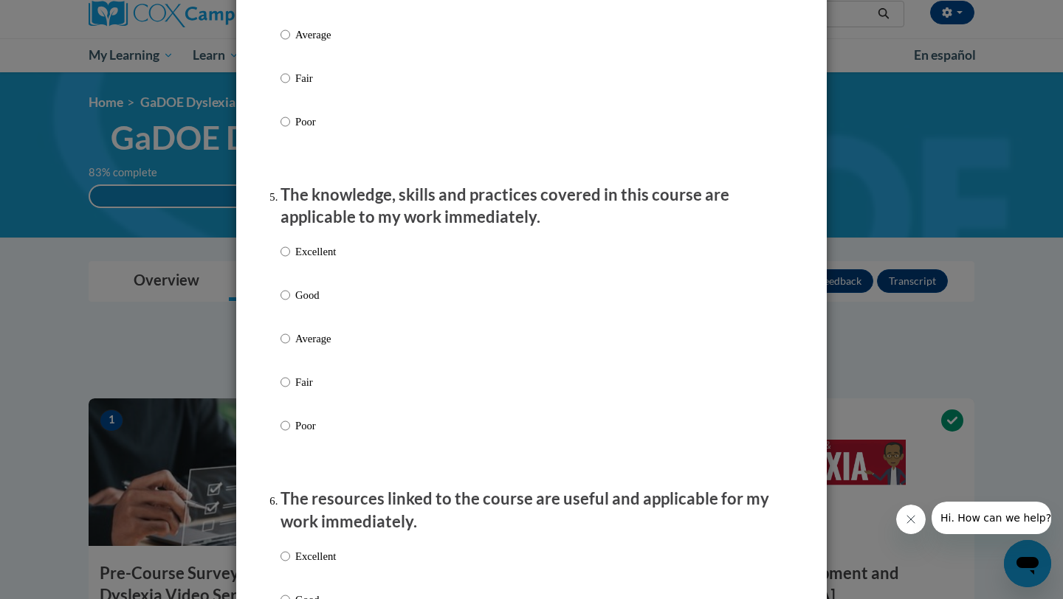
click at [325, 260] on p "Excellent" at bounding box center [315, 252] width 41 height 16
click at [290, 260] on input "Excellent" at bounding box center [285, 252] width 10 height 16
radio input "true"
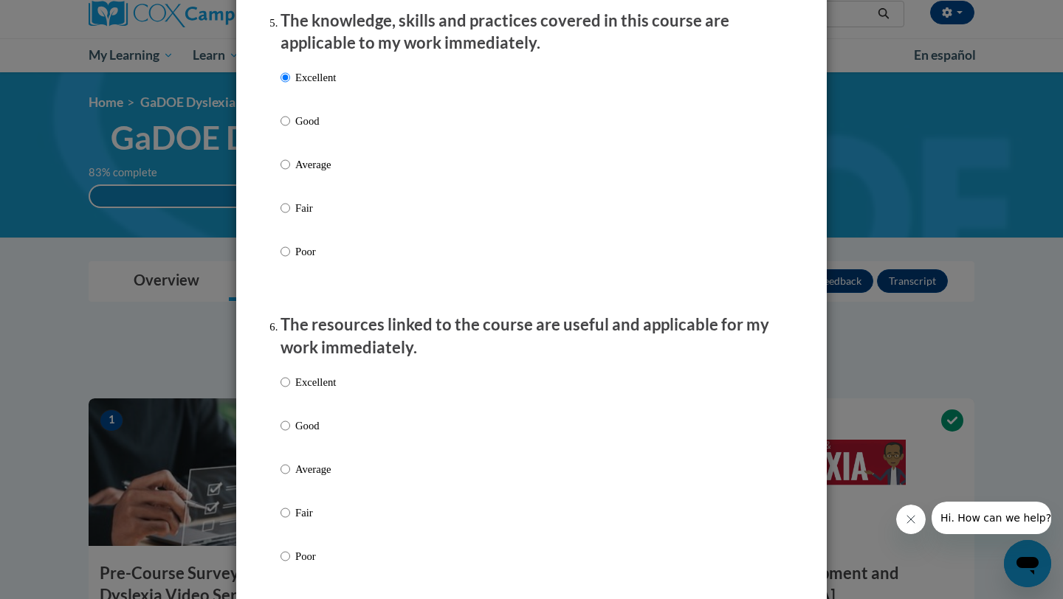
click at [317, 390] on p "Excellent" at bounding box center [315, 382] width 41 height 16
click at [290, 390] on input "Excellent" at bounding box center [285, 382] width 10 height 16
radio input "true"
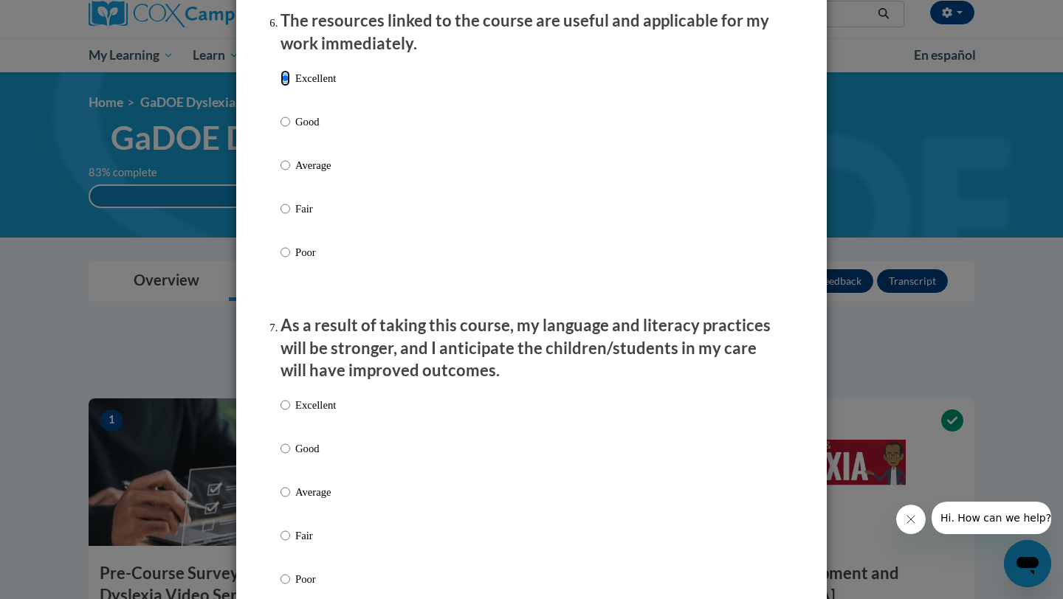
scroll to position [1693, 0]
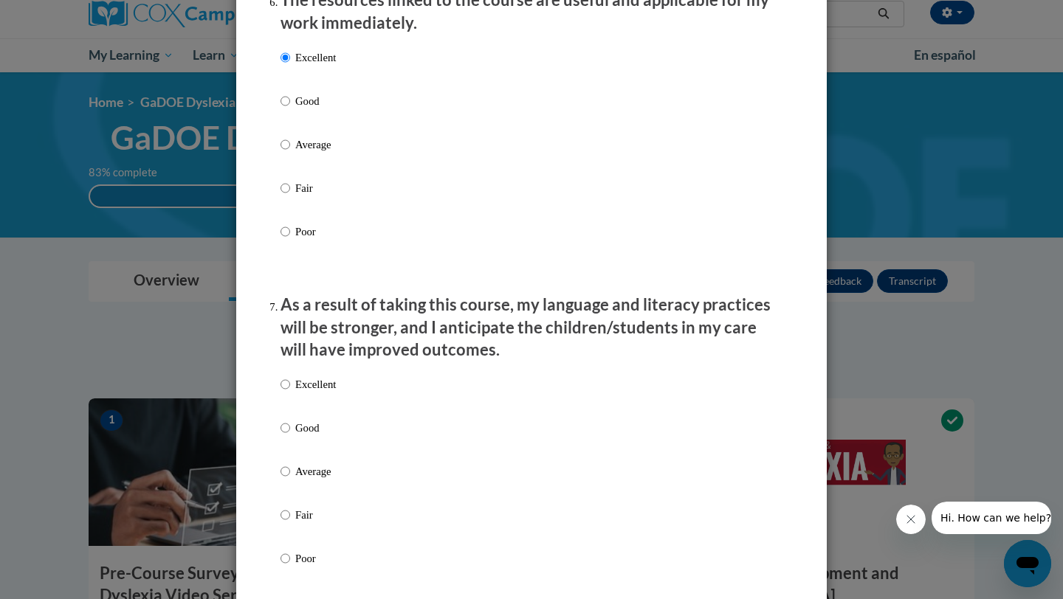
click at [320, 393] on p "Excellent" at bounding box center [315, 384] width 41 height 16
click at [290, 393] on input "Excellent" at bounding box center [285, 384] width 10 height 16
radio input "true"
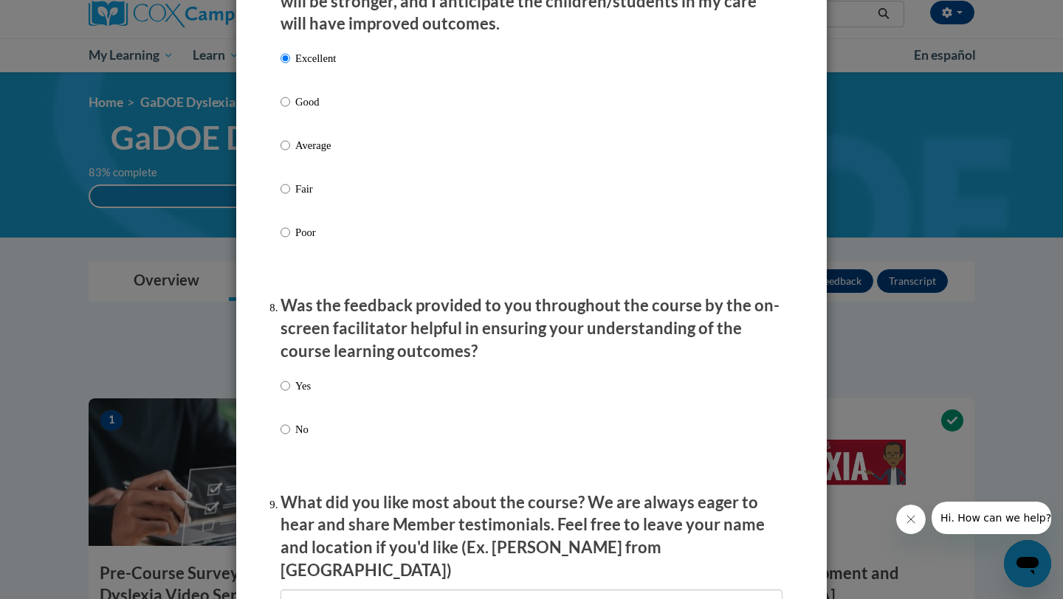
click at [307, 394] on p "Yes" at bounding box center [302, 386] width 15 height 16
click at [290, 394] on input "Yes" at bounding box center [285, 386] width 10 height 16
radio input "true"
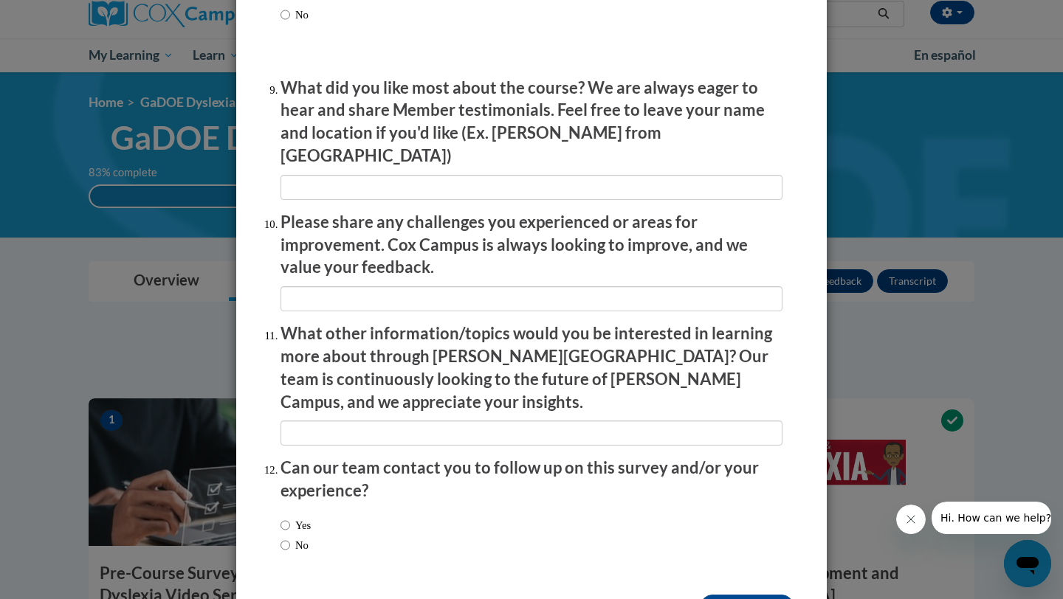
scroll to position [2470, 0]
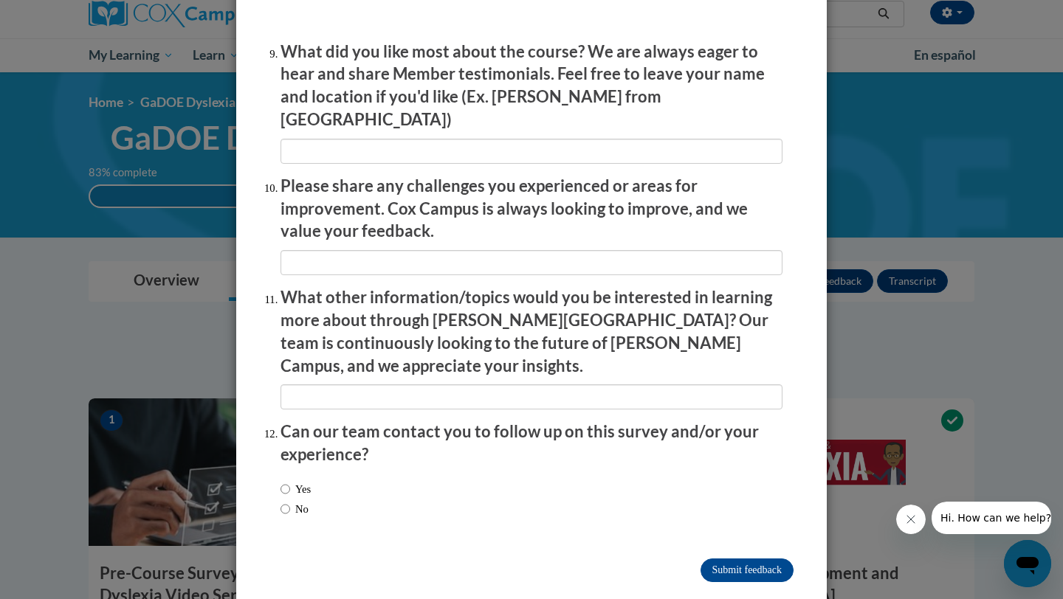
click at [305, 481] on label "Yes" at bounding box center [295, 489] width 30 height 16
click at [290, 481] on input "Yes" at bounding box center [285, 489] width 10 height 16
radio input "true"
click at [705, 559] on input "Submit feedback" at bounding box center [746, 571] width 93 height 24
